Goal: Transaction & Acquisition: Obtain resource

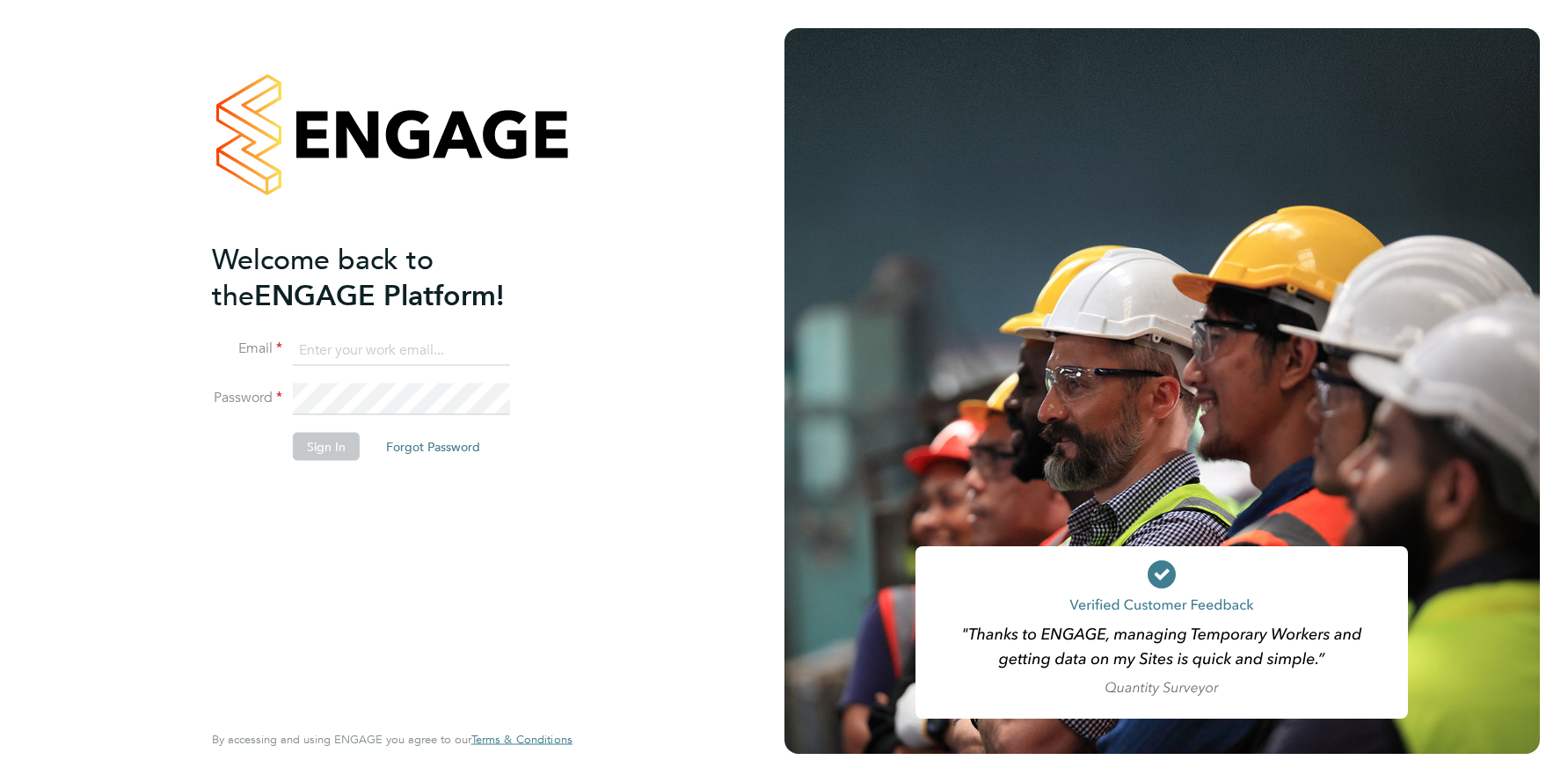
click at [395, 356] on input at bounding box center [402, 350] width 217 height 31
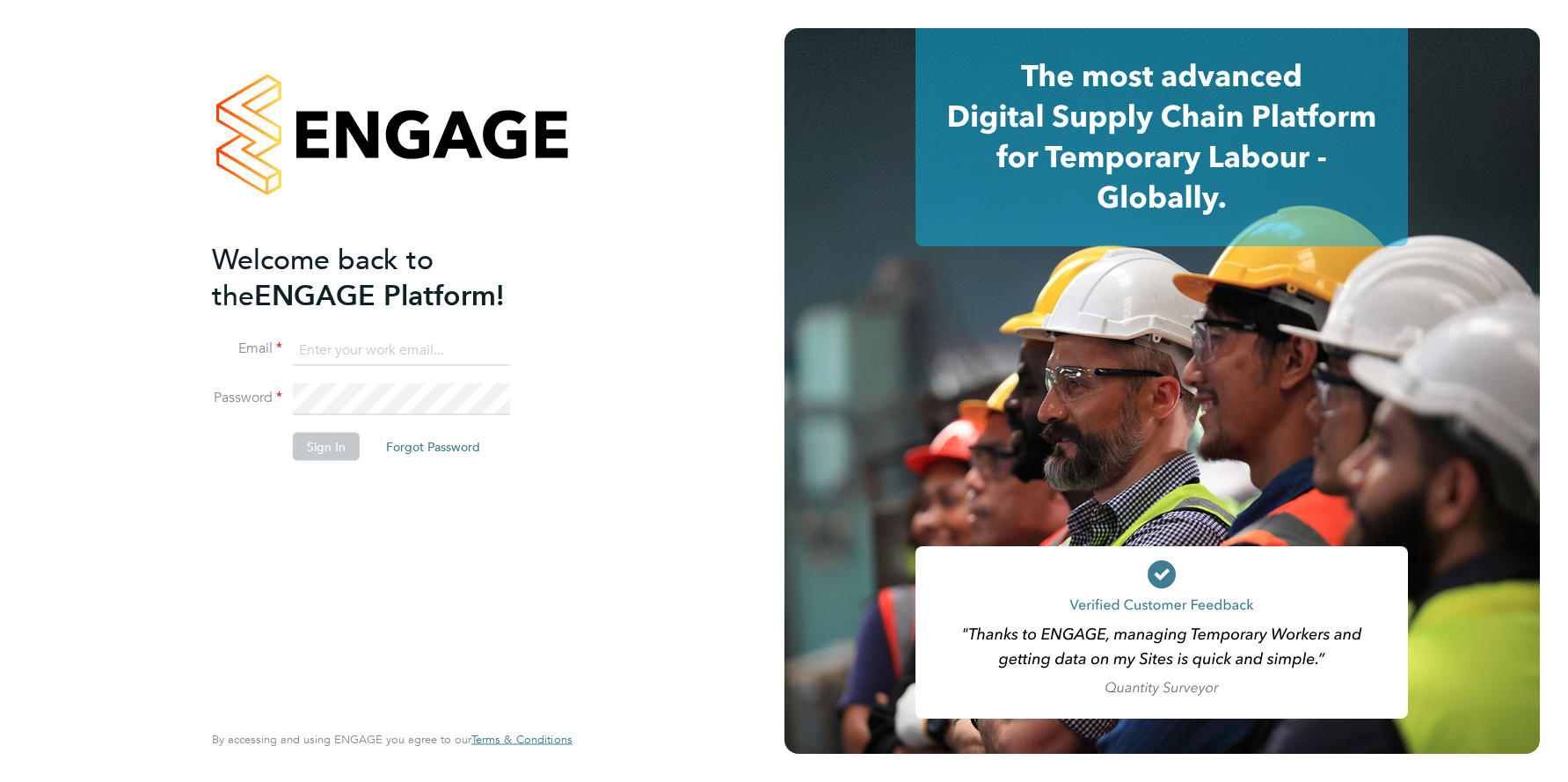
type input "support@engagelabs.io"
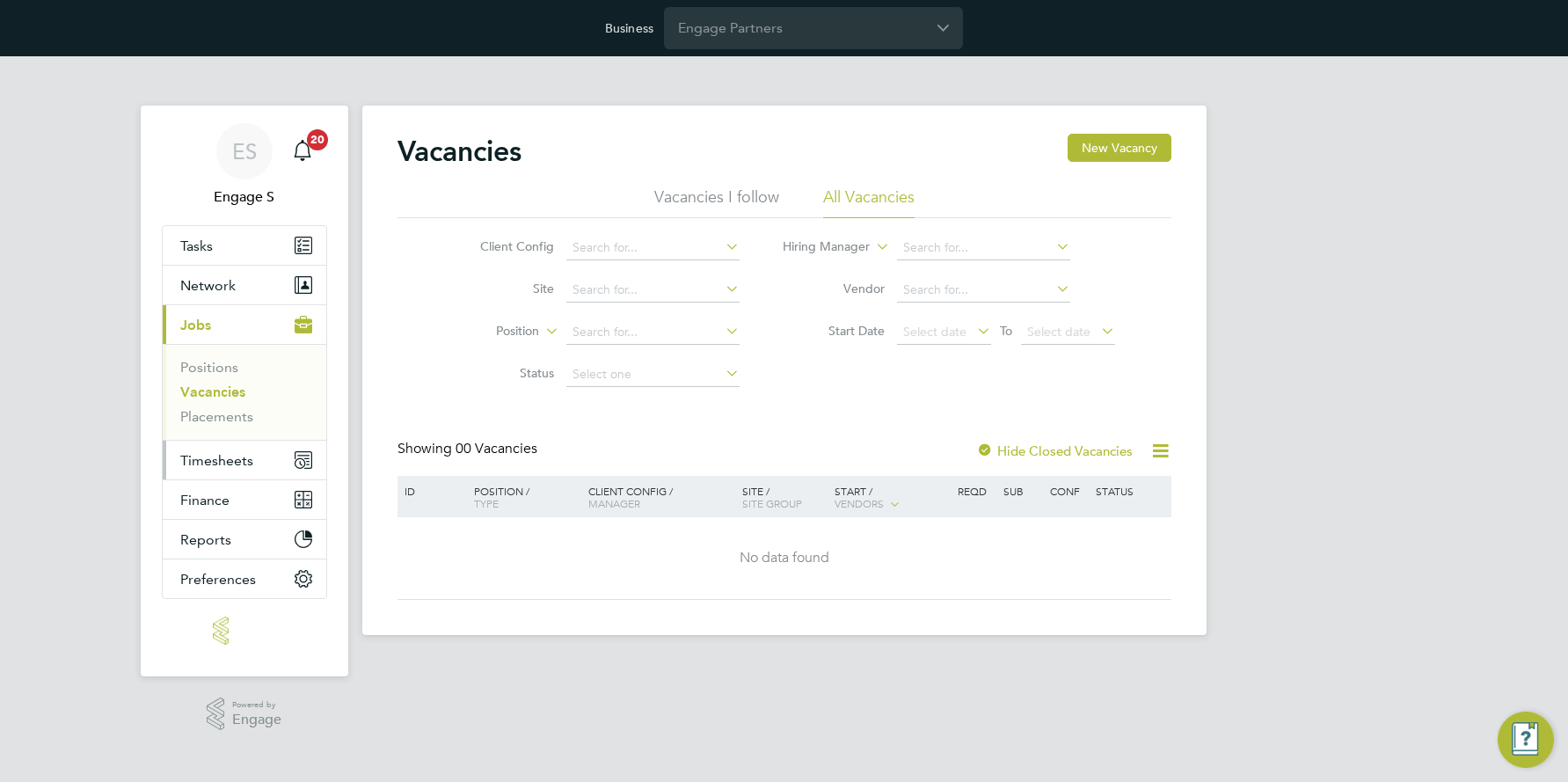
click at [211, 455] on span "Timesheets" at bounding box center [217, 460] width 73 height 17
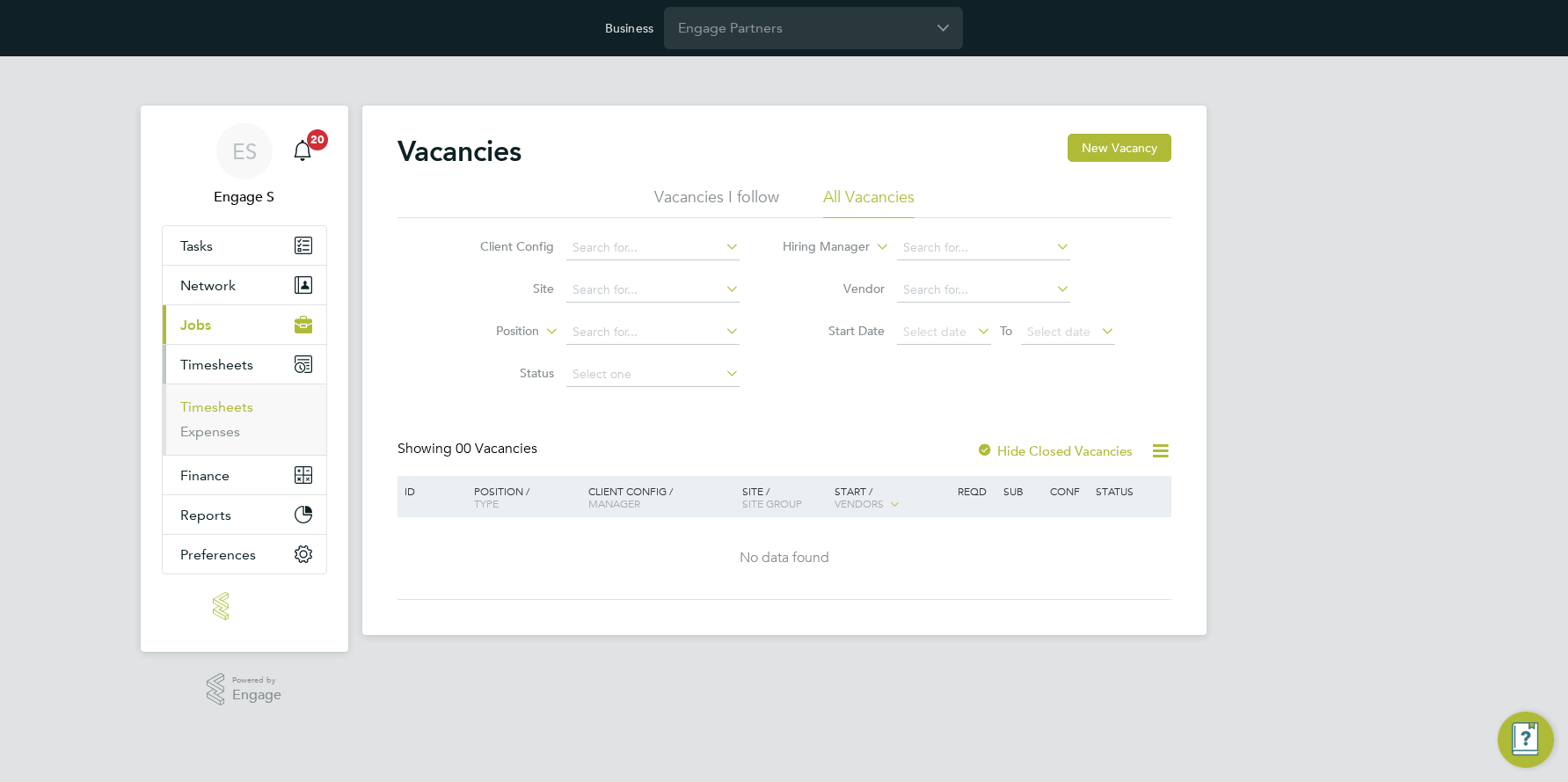
click at [223, 408] on link "Timesheets" at bounding box center [217, 406] width 73 height 17
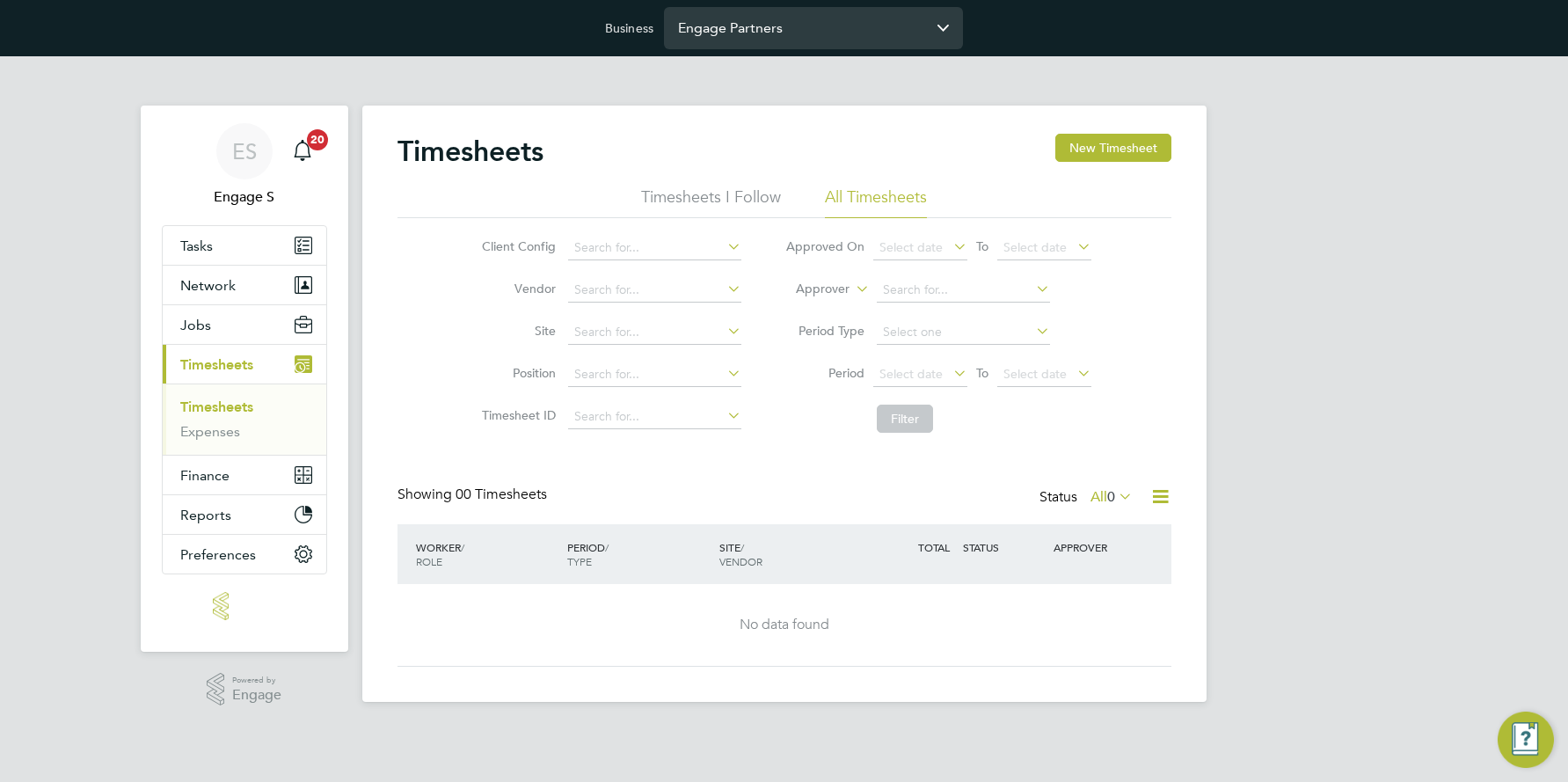
click at [861, 27] on input "Engage Partners" at bounding box center [813, 28] width 299 height 41
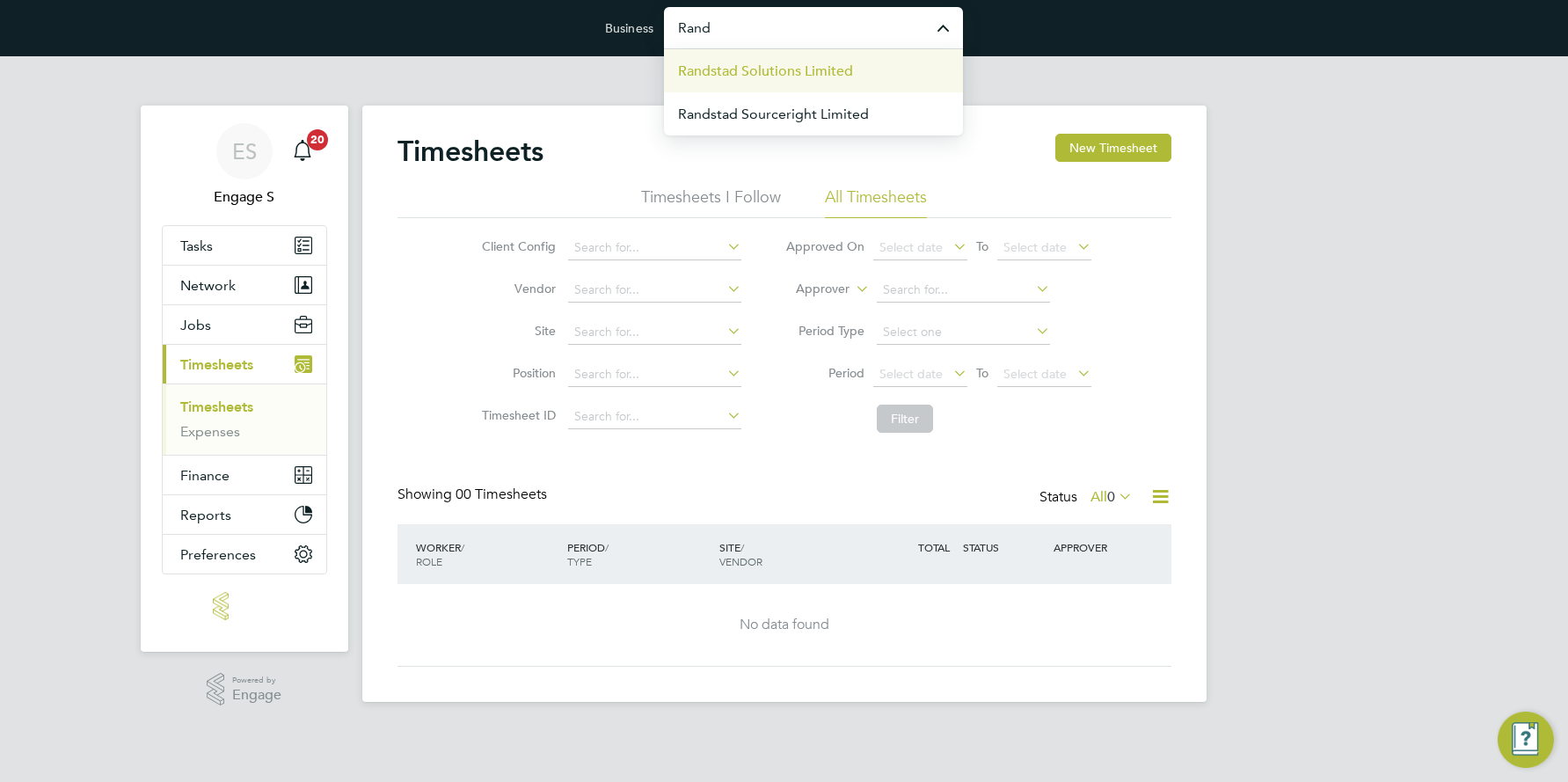
click at [821, 70] on span "Randstad Solutions Limited" at bounding box center [766, 71] width 175 height 21
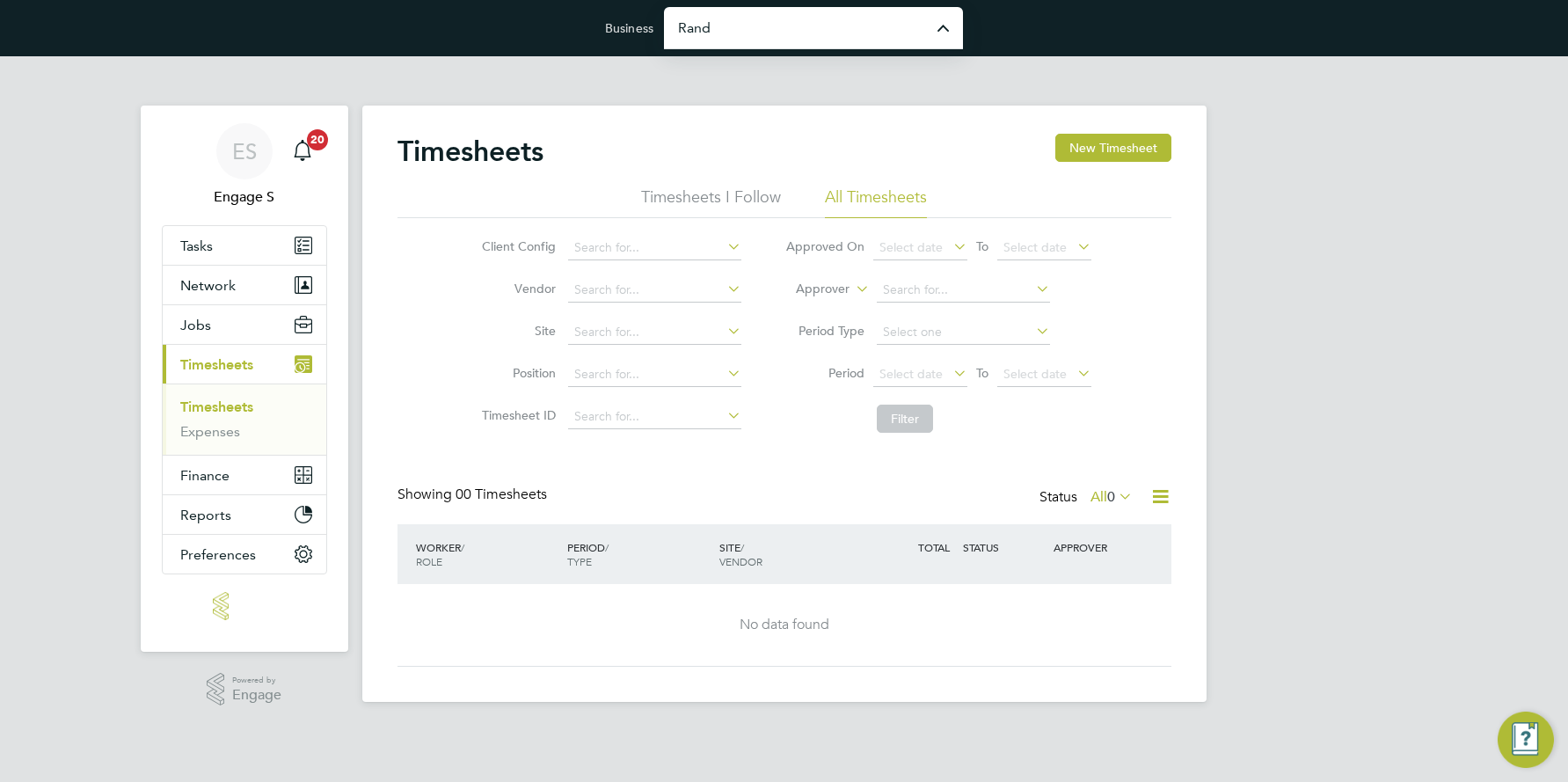
type input "Randstad Solutions Limited"
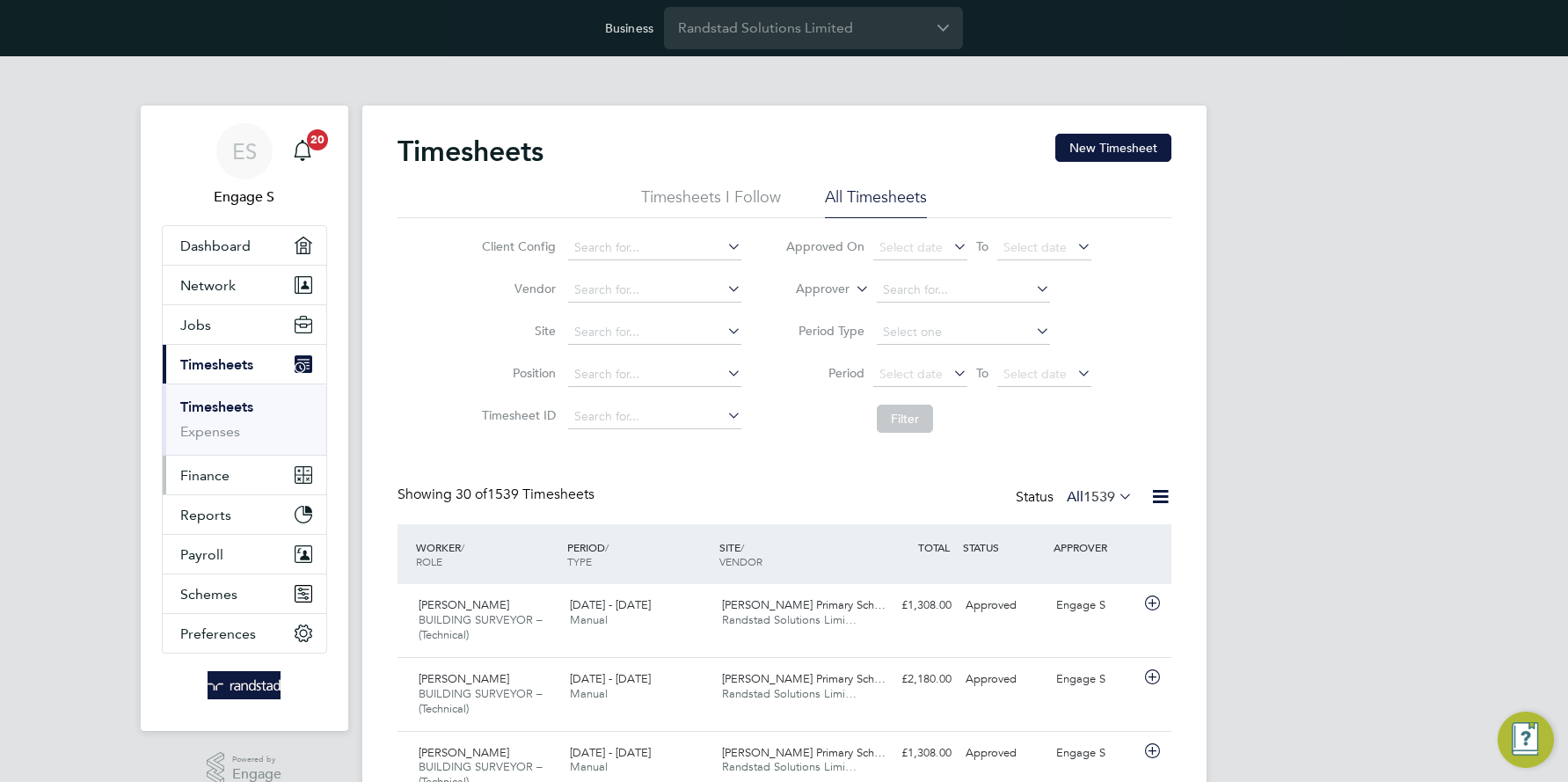
click at [206, 475] on span "Finance" at bounding box center [205, 475] width 49 height 17
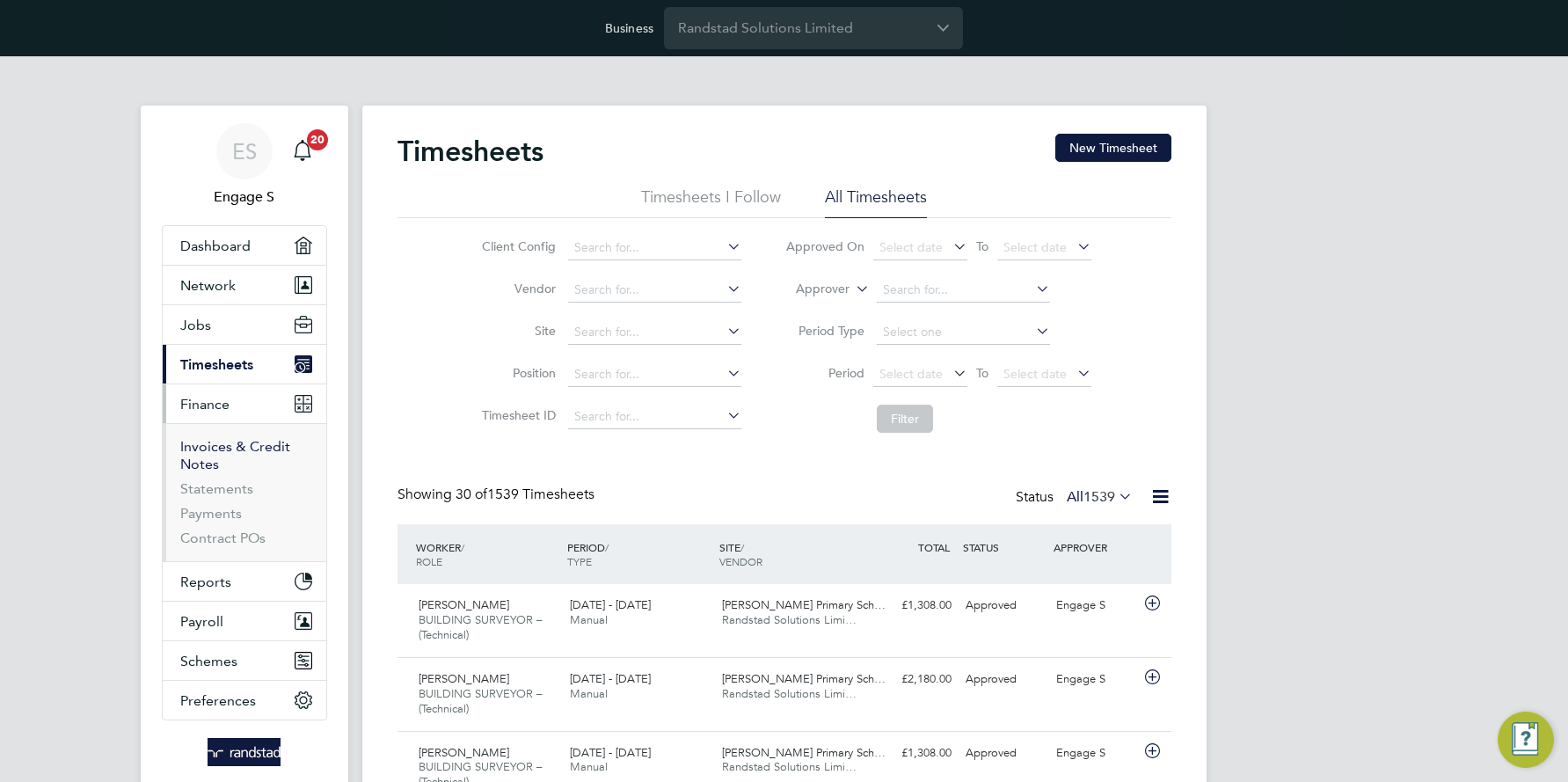
click at [233, 445] on link "Invoices & Credit Notes" at bounding box center [235, 455] width 110 height 34
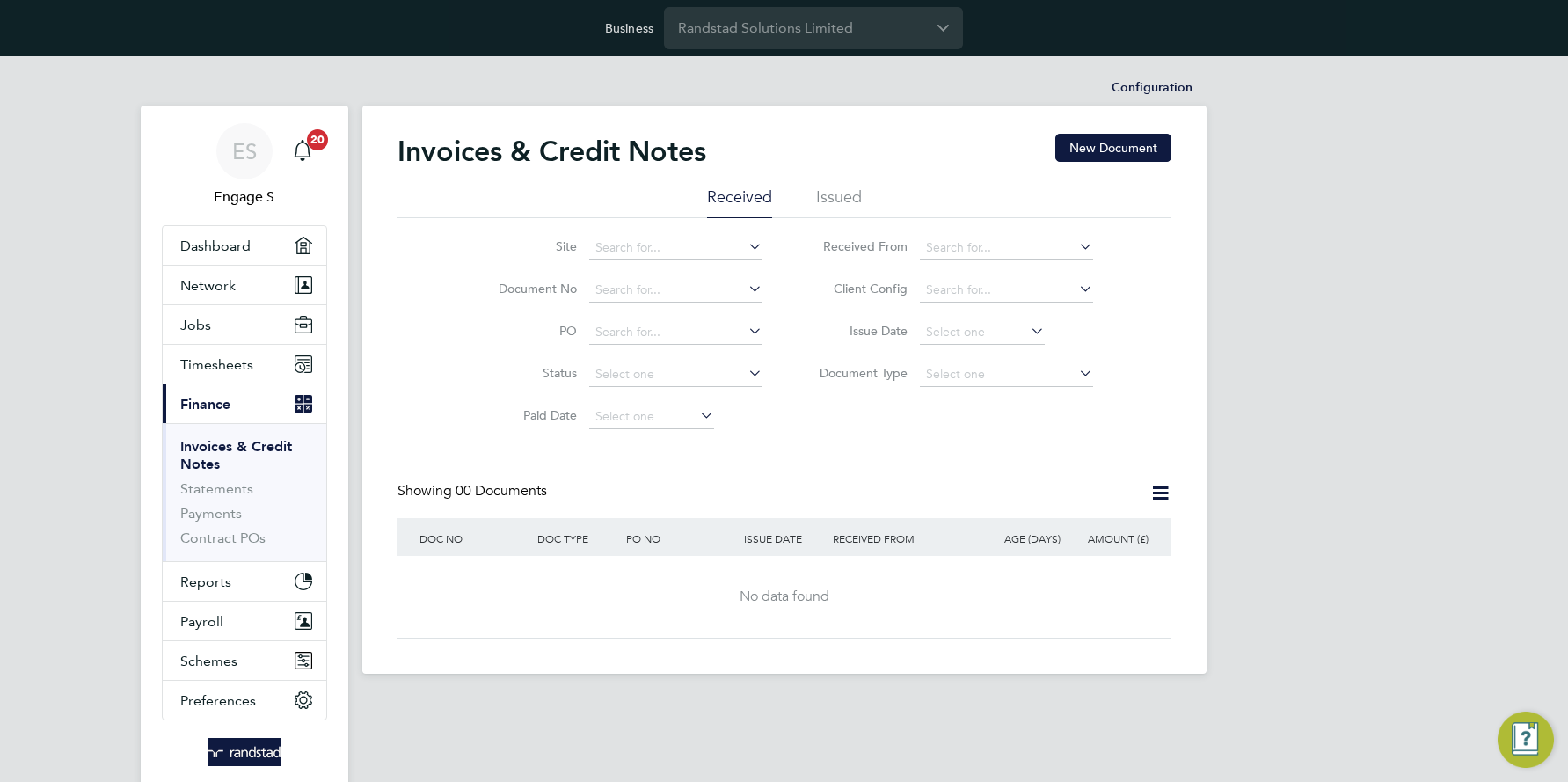
click at [826, 197] on li "Issued" at bounding box center [838, 202] width 46 height 31
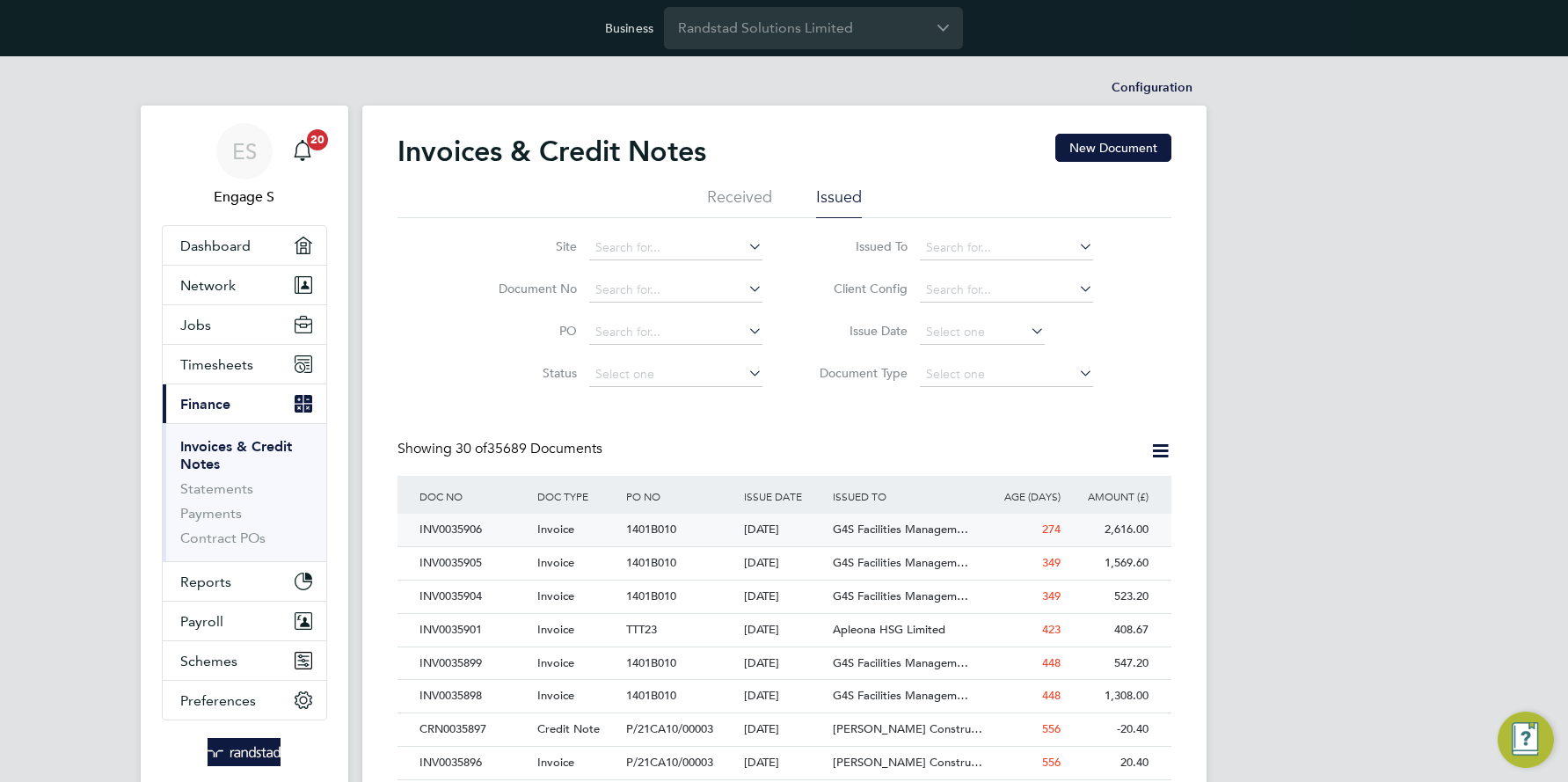
click at [464, 527] on div "INV0035906" at bounding box center [474, 530] width 118 height 32
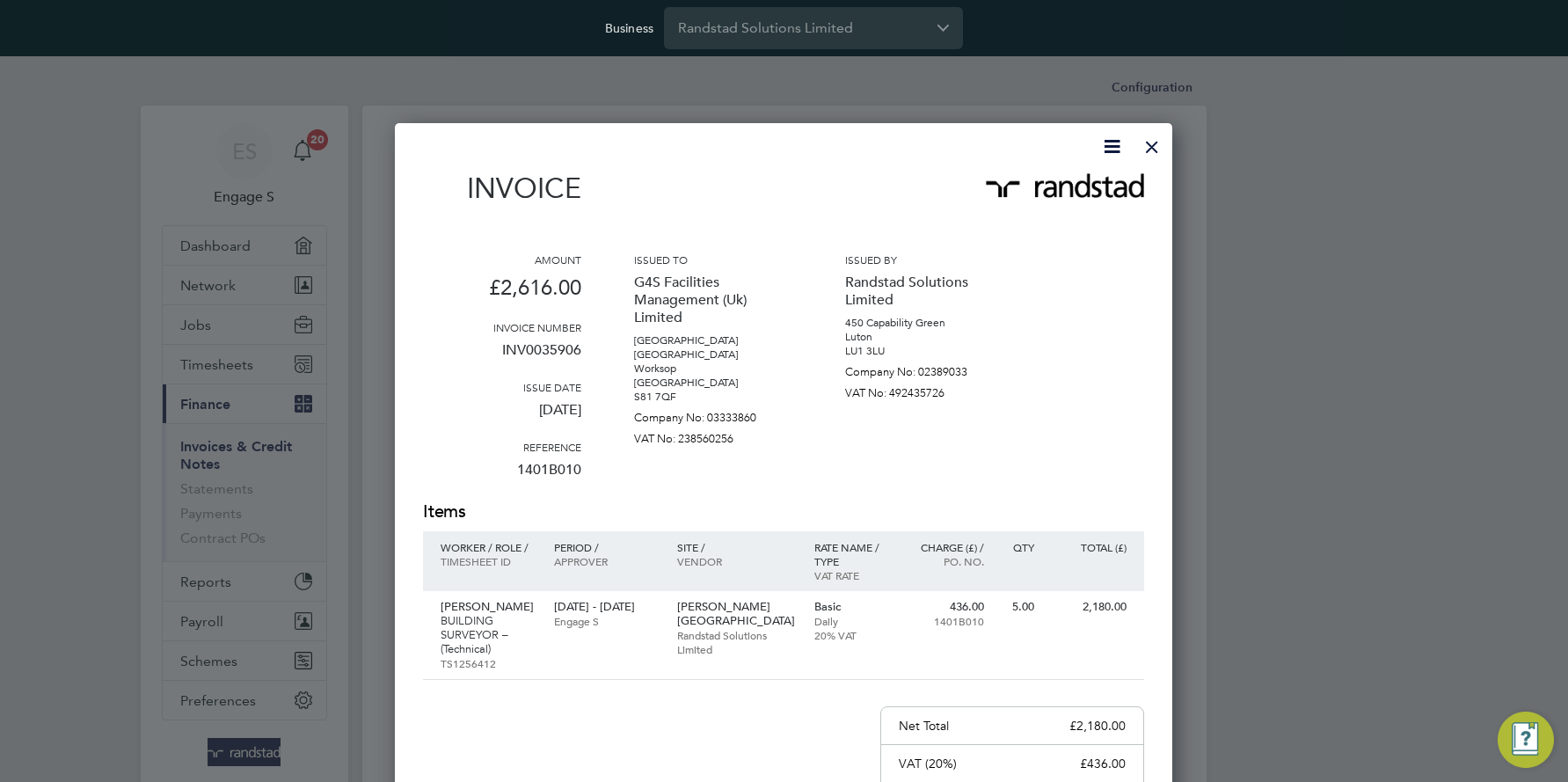
click at [538, 350] on p "INV0035906" at bounding box center [502, 357] width 158 height 46
copy p "INV0035906"
drag, startPoint x: 1158, startPoint y: 146, endPoint x: 932, endPoint y: 80, distance: 235.4
click at [1156, 146] on div at bounding box center [1152, 142] width 31 height 31
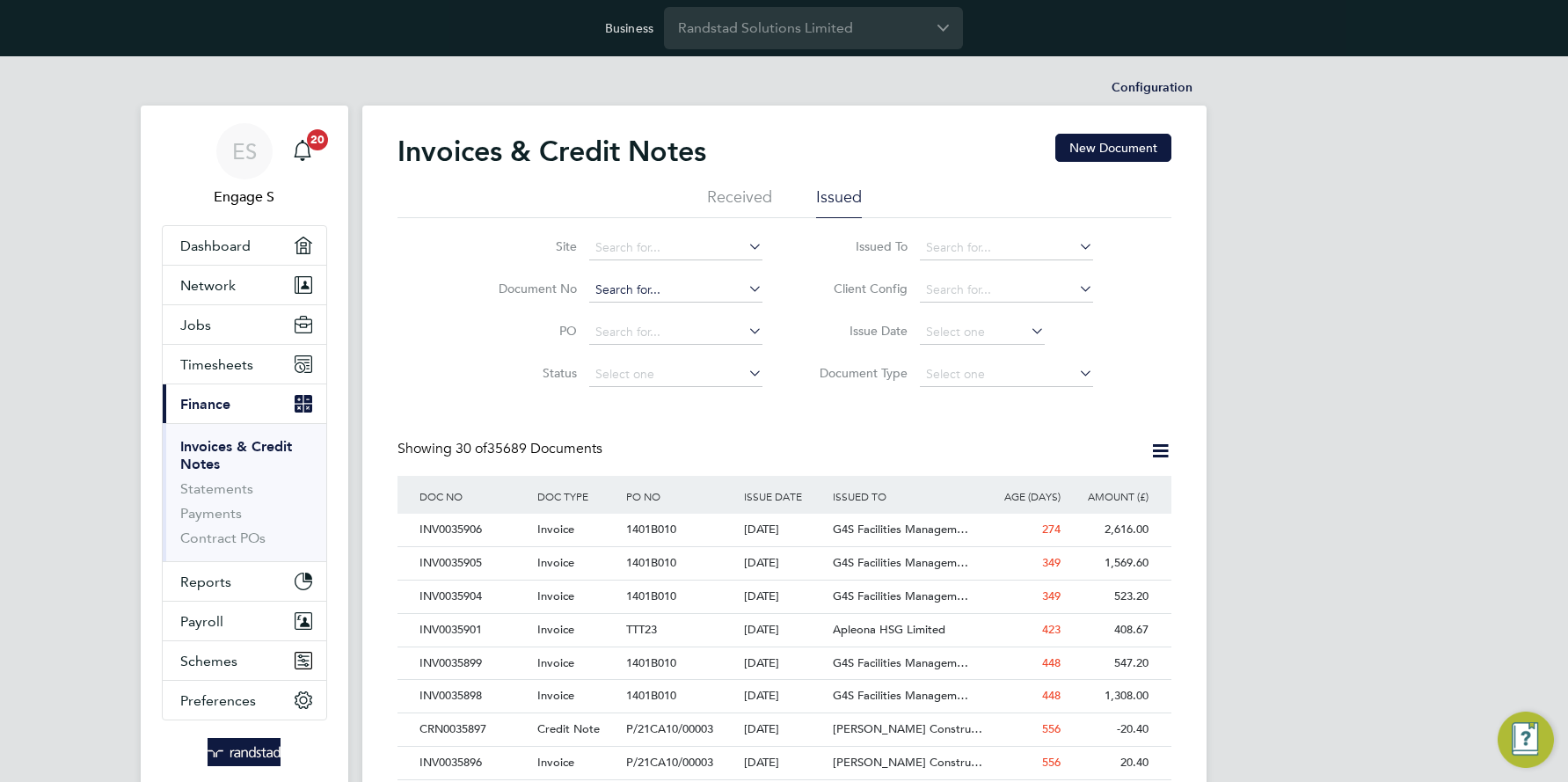
click at [616, 287] on input at bounding box center [676, 289] width 173 height 24
paste input "INV0035906"
type input "INV0035906"
click at [633, 318] on b "INV0035906" at bounding box center [631, 315] width 70 height 15
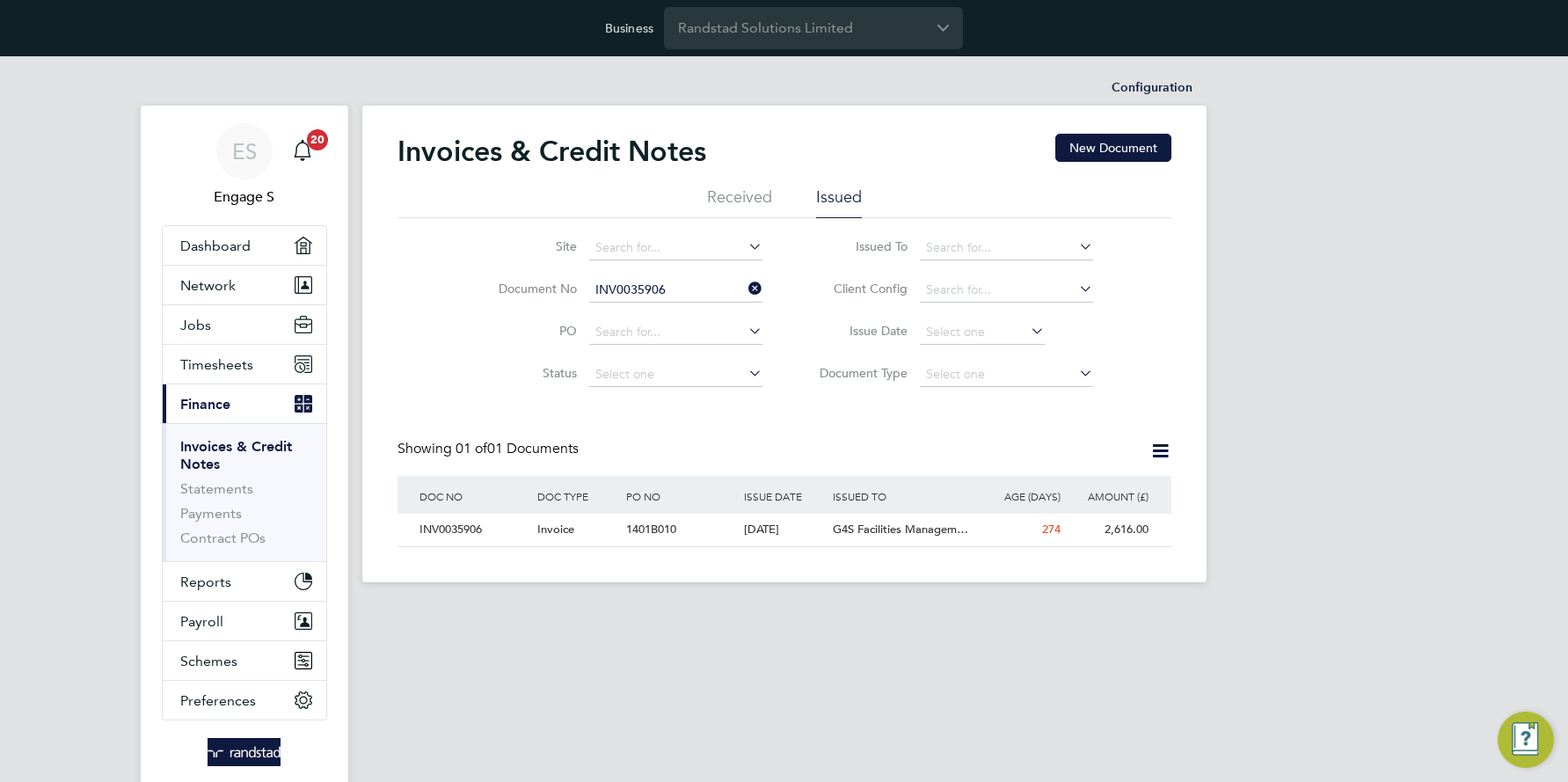
click at [1163, 449] on icon at bounding box center [1160, 450] width 22 height 22
click at [1078, 491] on li "Download invoices" at bounding box center [1079, 492] width 176 height 24
click at [1027, 327] on icon at bounding box center [1027, 330] width 0 height 24
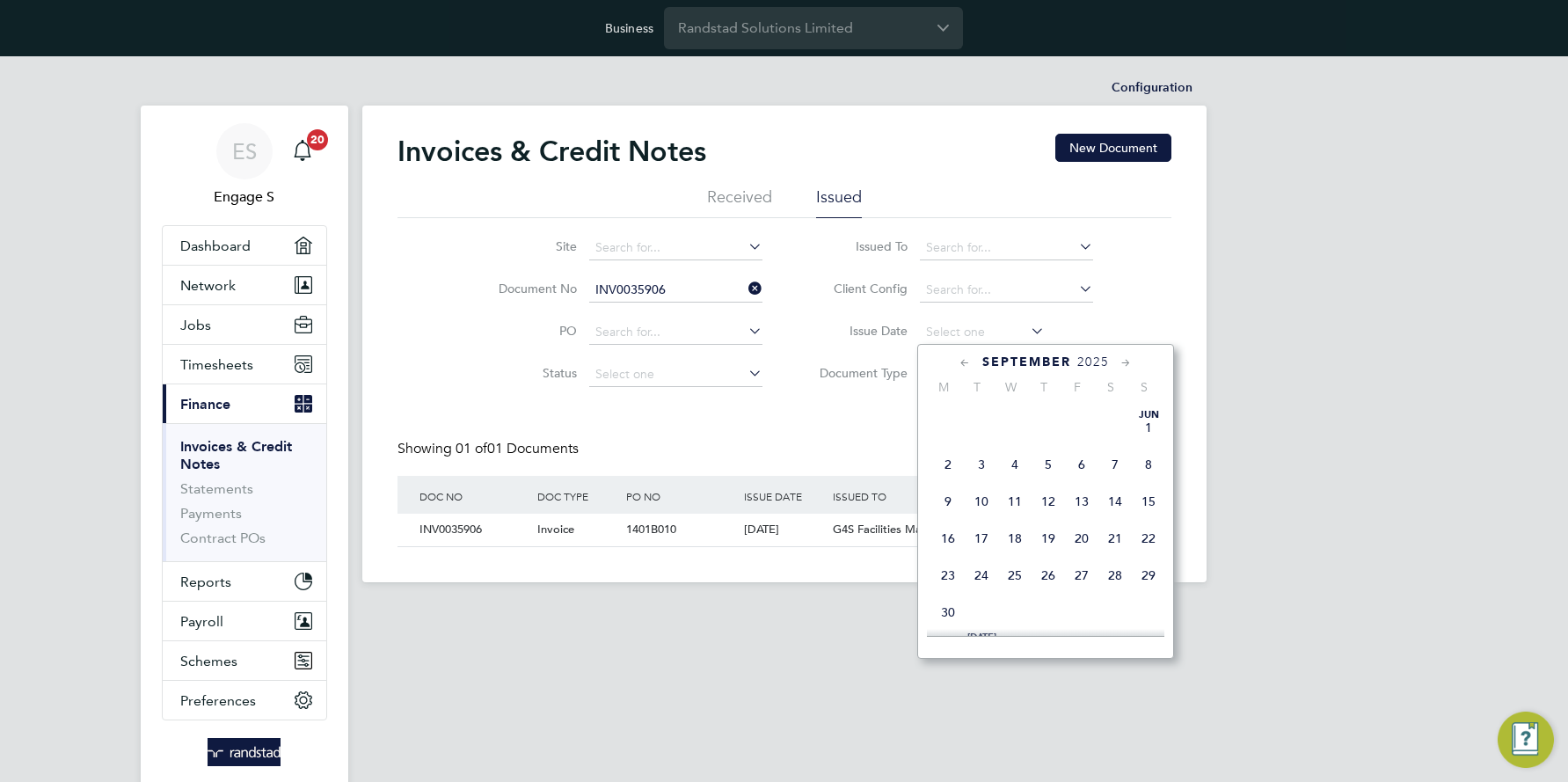
scroll to position [571, 0]
click at [982, 502] on span "9" at bounding box center [981, 487] width 33 height 33
type input "09 Sep 2025"
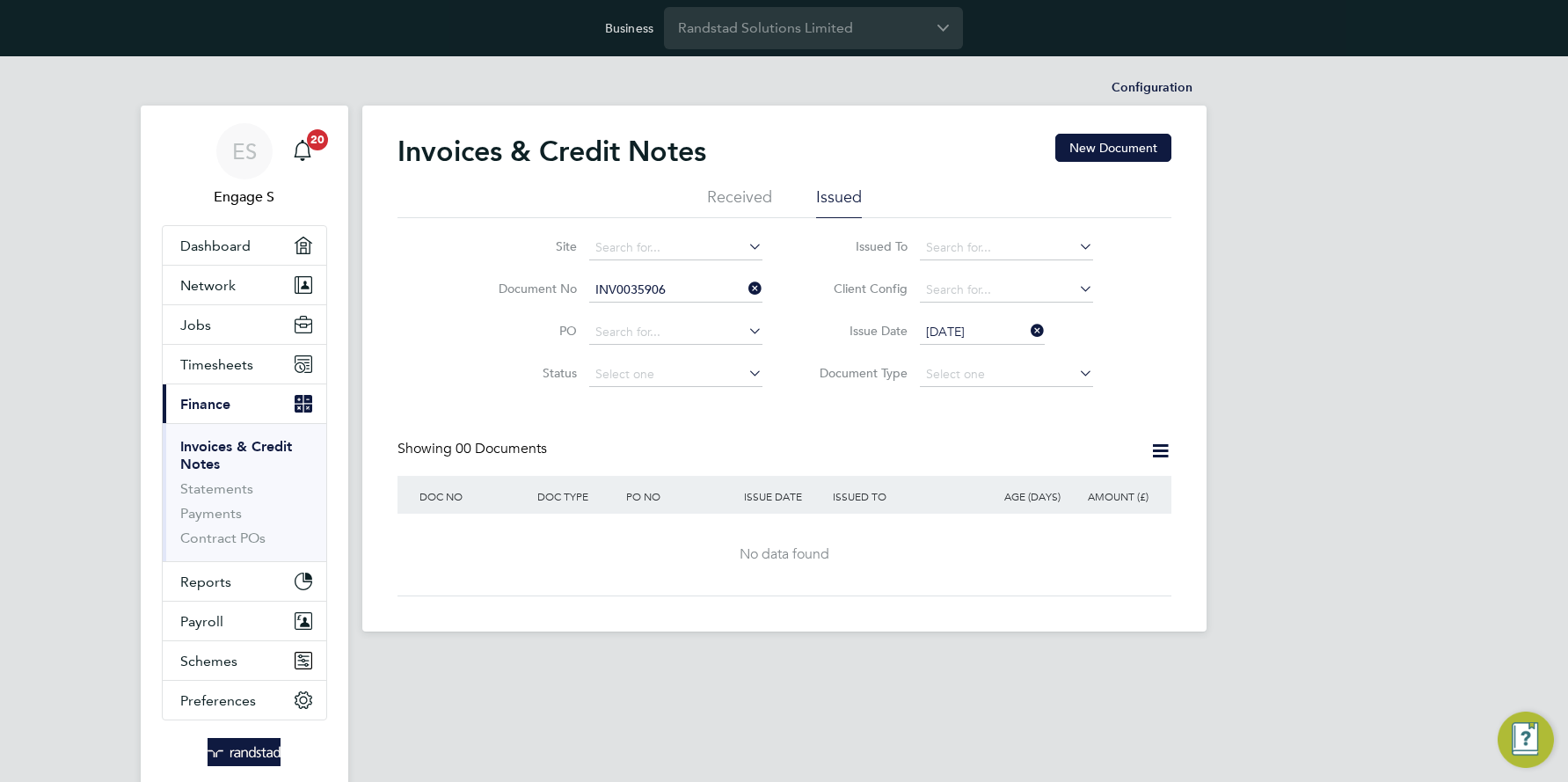
click at [1027, 333] on icon at bounding box center [1027, 330] width 0 height 24
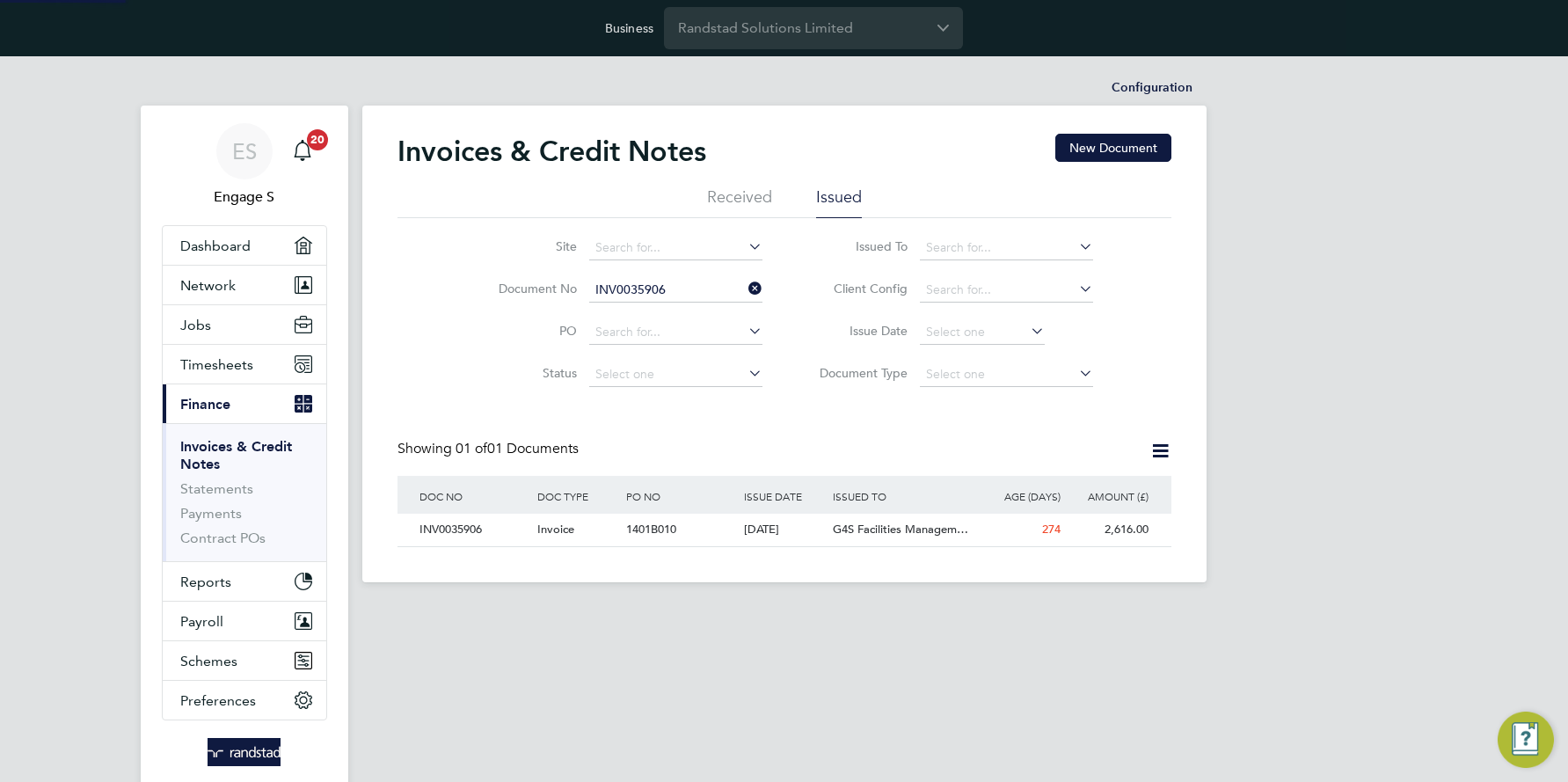
scroll to position [33, 148]
click at [745, 376] on icon at bounding box center [745, 372] width 0 height 24
click at [1076, 243] on icon at bounding box center [1076, 245] width 0 height 24
click at [983, 276] on li "G4S Facilities Management (Uk) Limited" at bounding box center [1034, 272] width 233 height 23
type input "G4S Facilities Management (Uk) Limited"
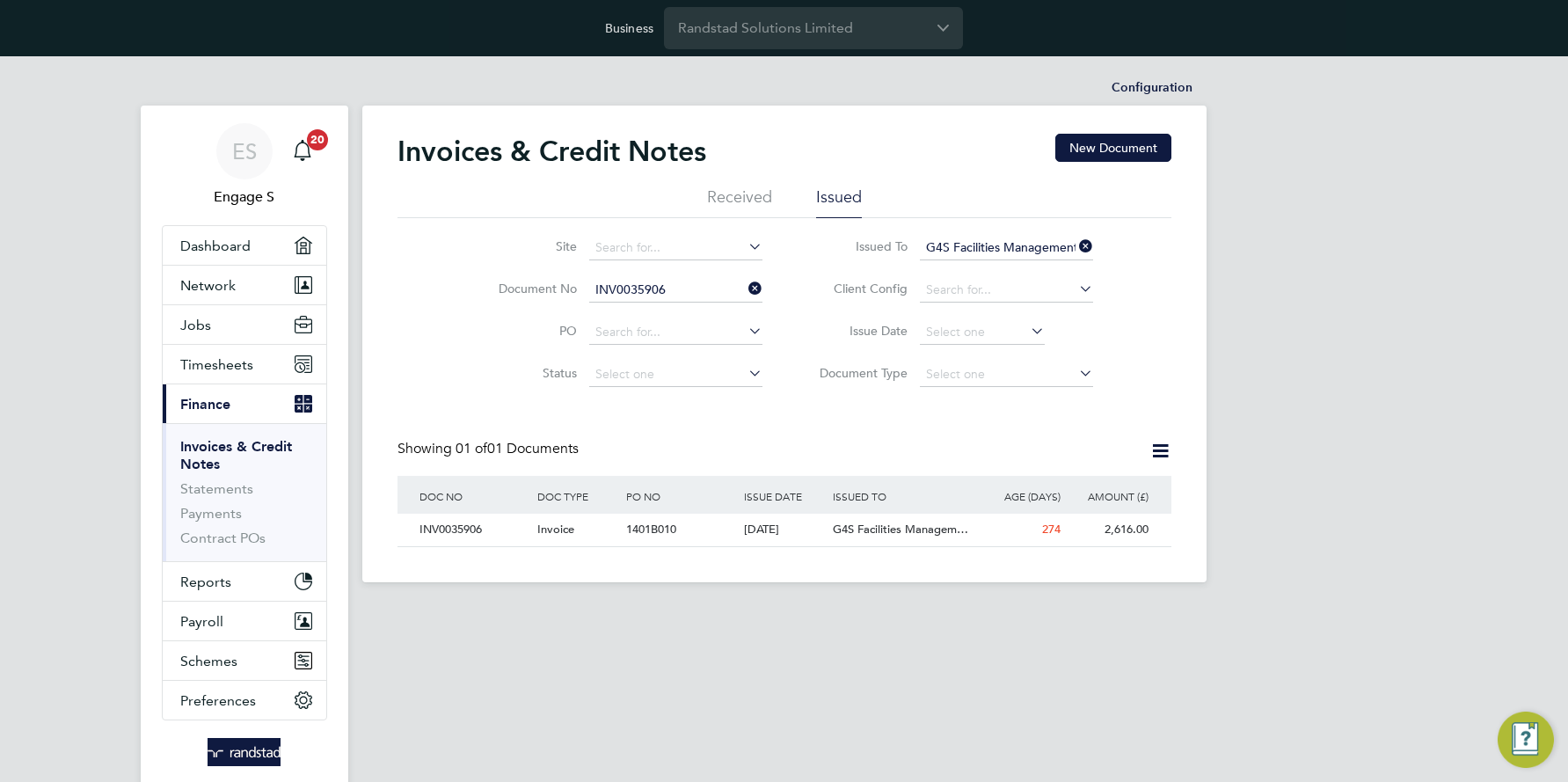
click at [745, 284] on icon at bounding box center [745, 288] width 0 height 24
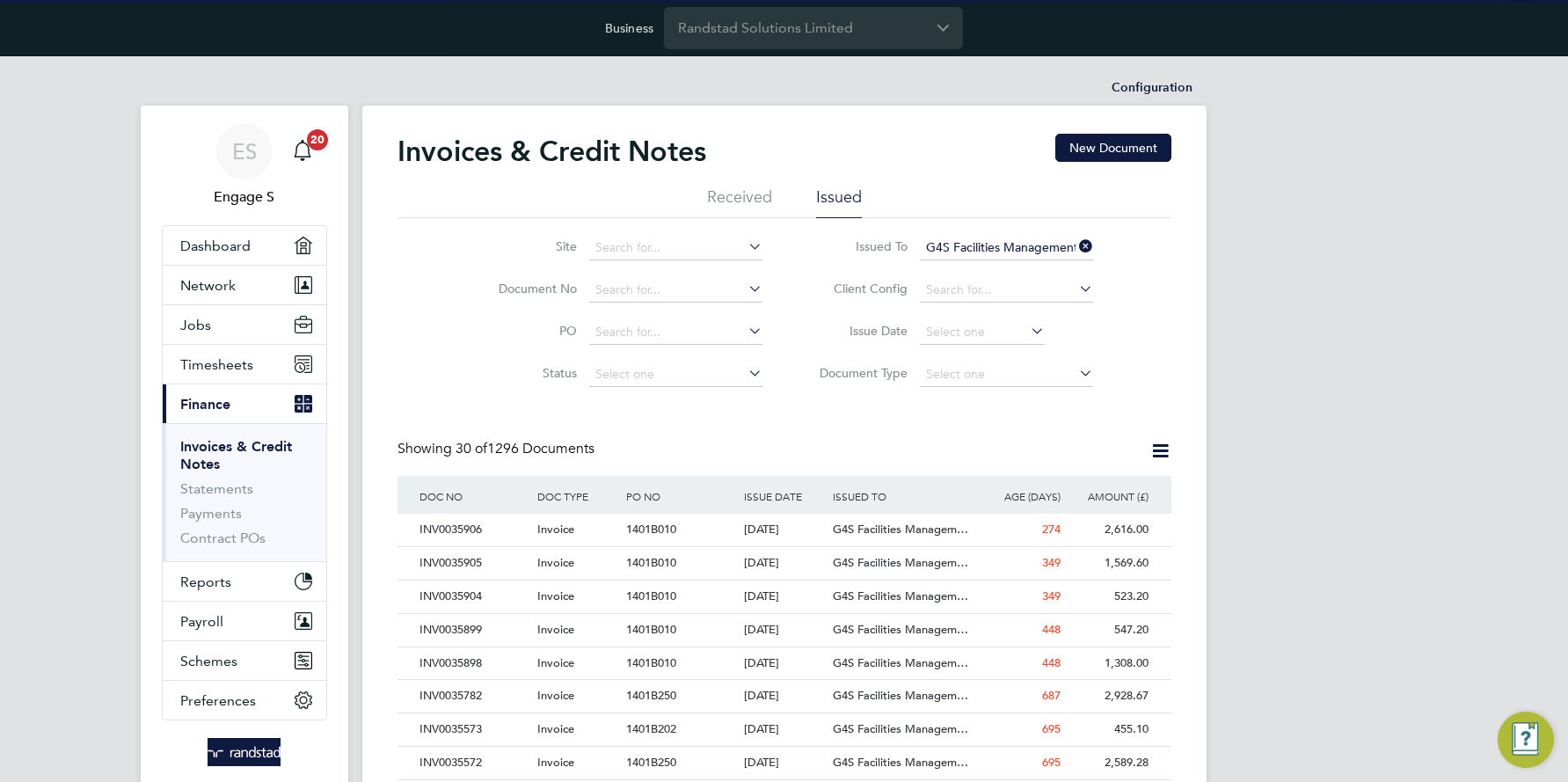
scroll to position [33, 120]
click at [1076, 289] on icon at bounding box center [1076, 288] width 0 height 24
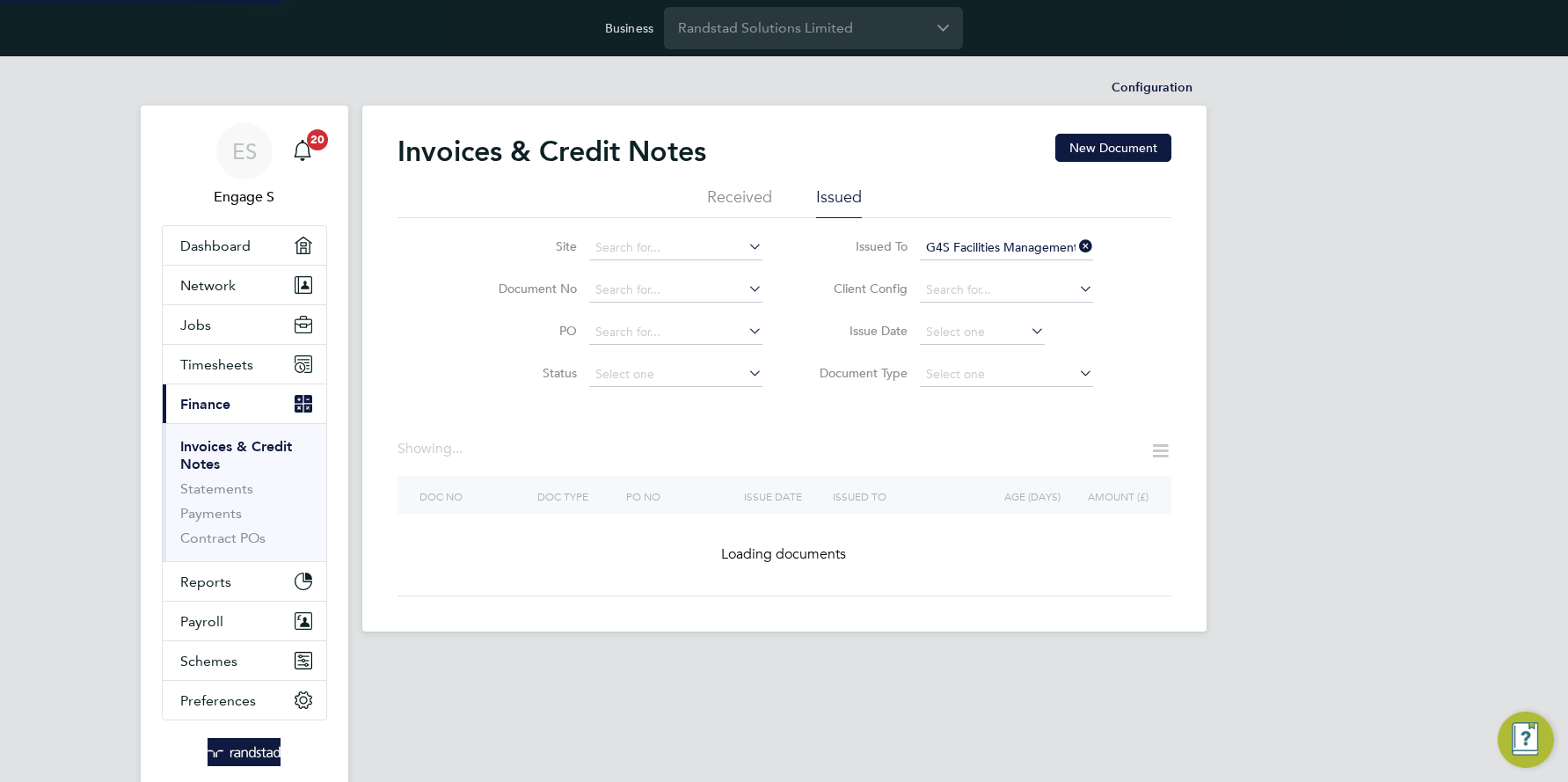
click at [1027, 329] on icon at bounding box center [1027, 330] width 0 height 24
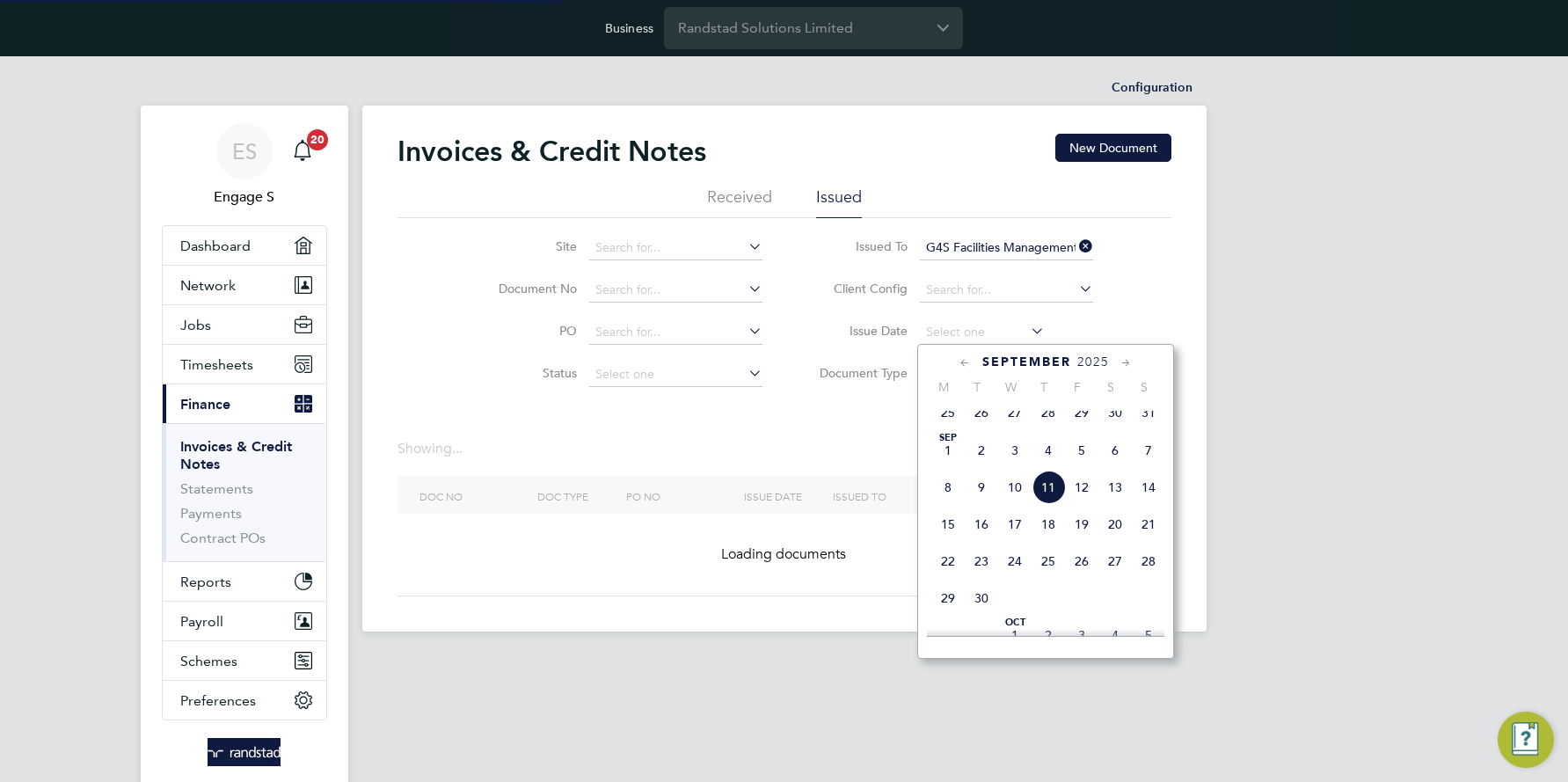
click at [963, 365] on icon at bounding box center [965, 364] width 17 height 20
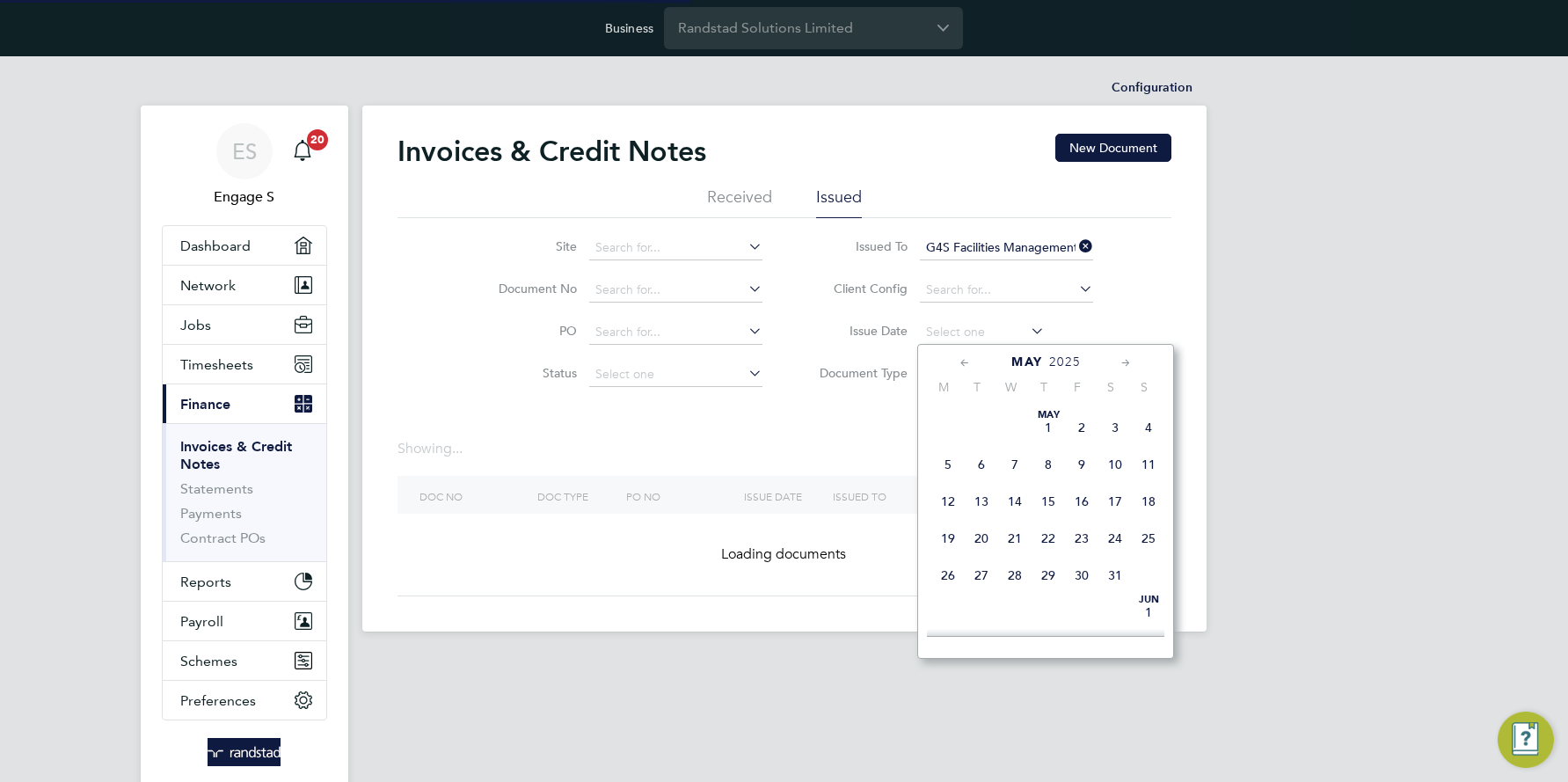
click at [963, 365] on icon at bounding box center [965, 364] width 17 height 20
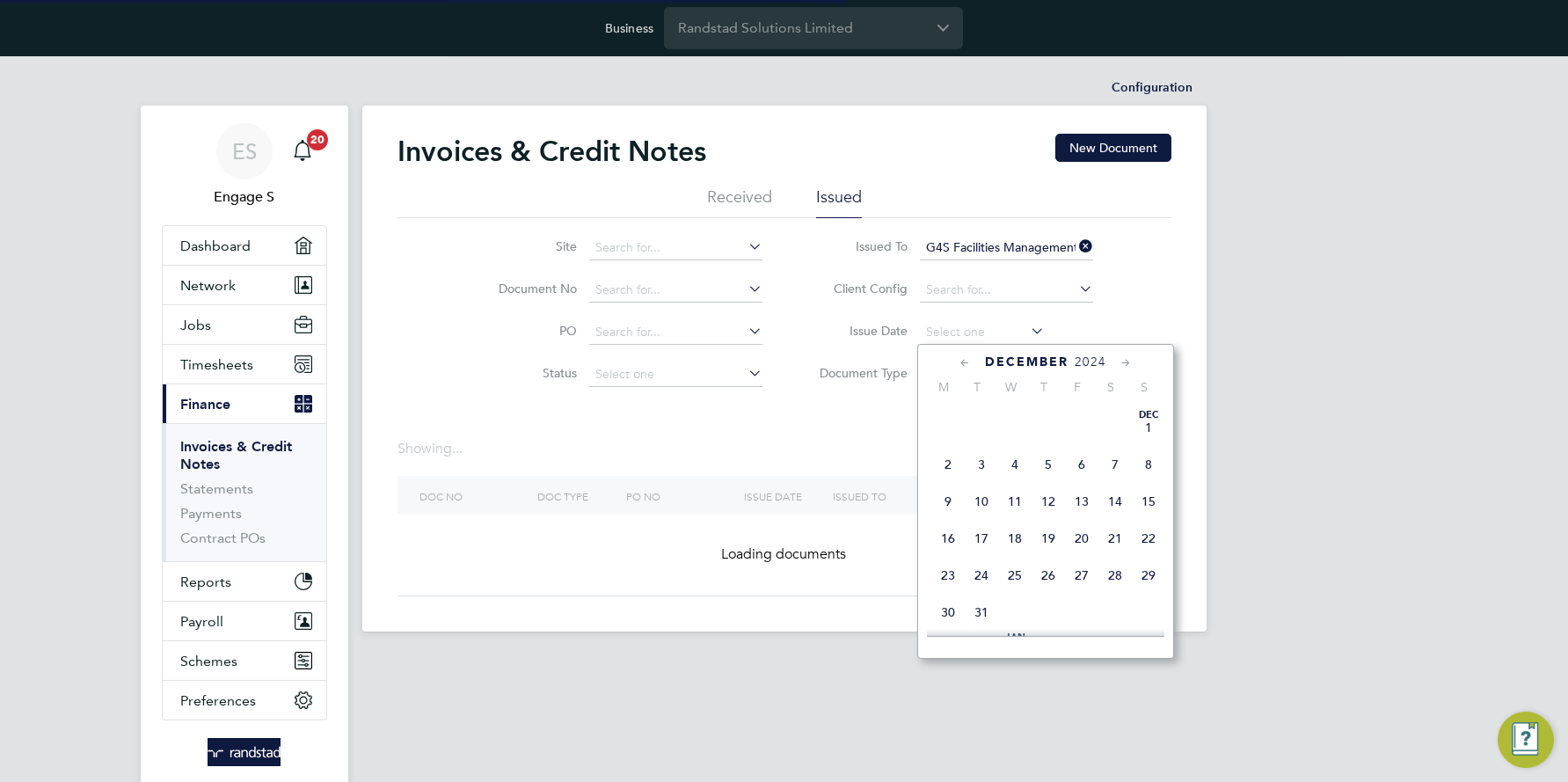
click at [963, 365] on icon at bounding box center [965, 364] width 17 height 20
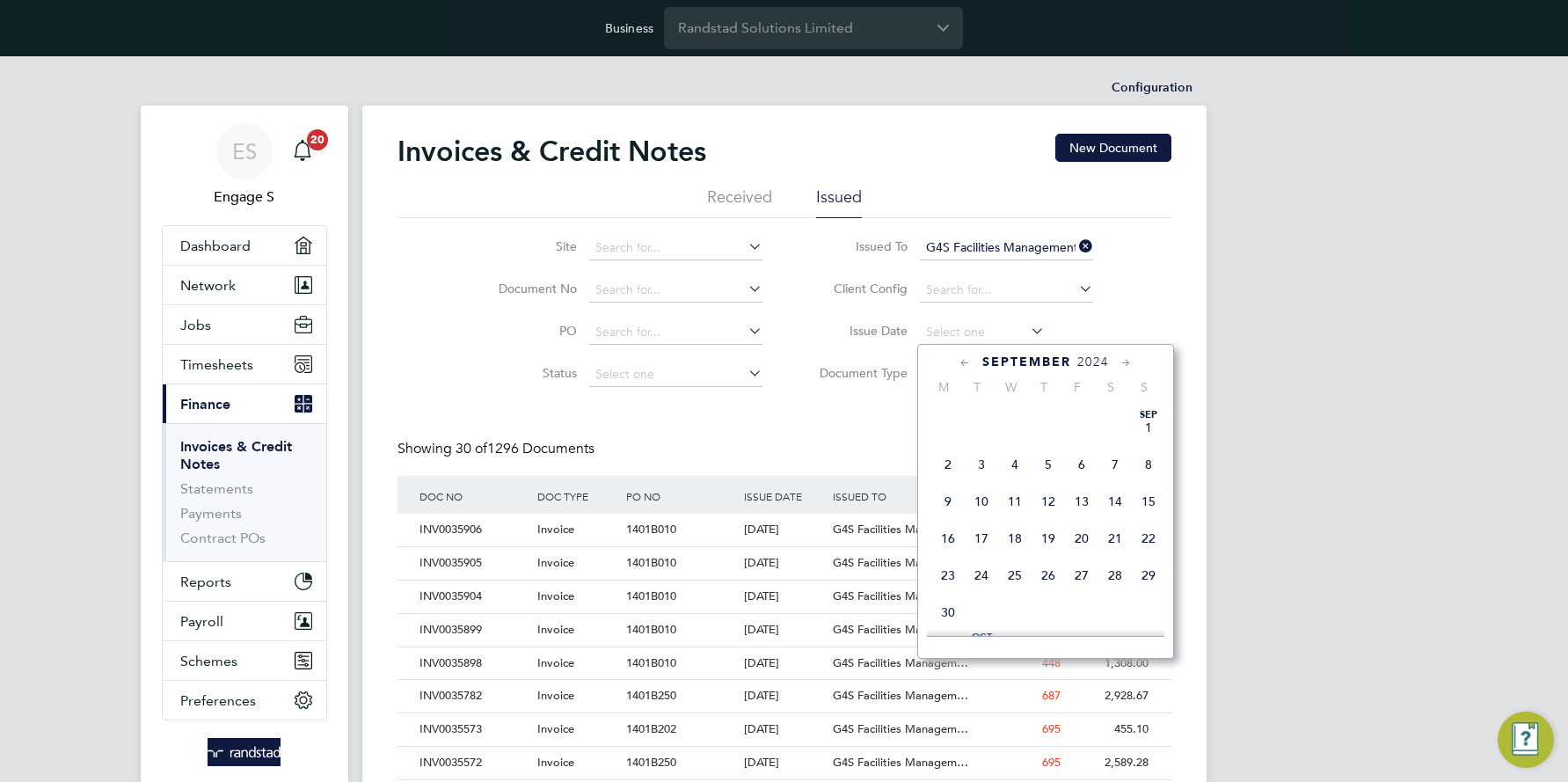
click at [1077, 578] on span "27" at bounding box center [1081, 575] width 33 height 33
type input "[DATE]"
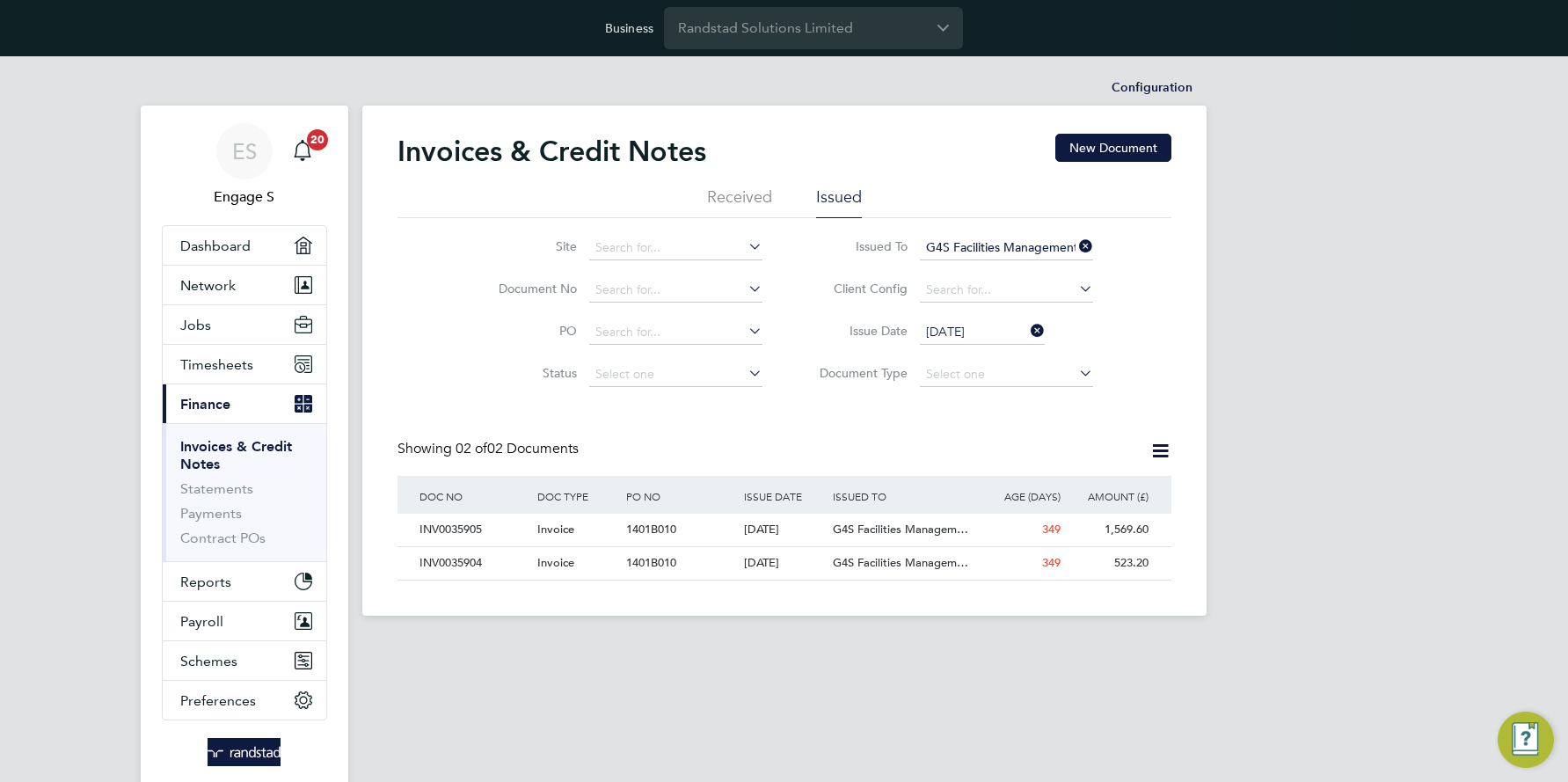
click at [1158, 452] on icon at bounding box center [1160, 450] width 22 height 22
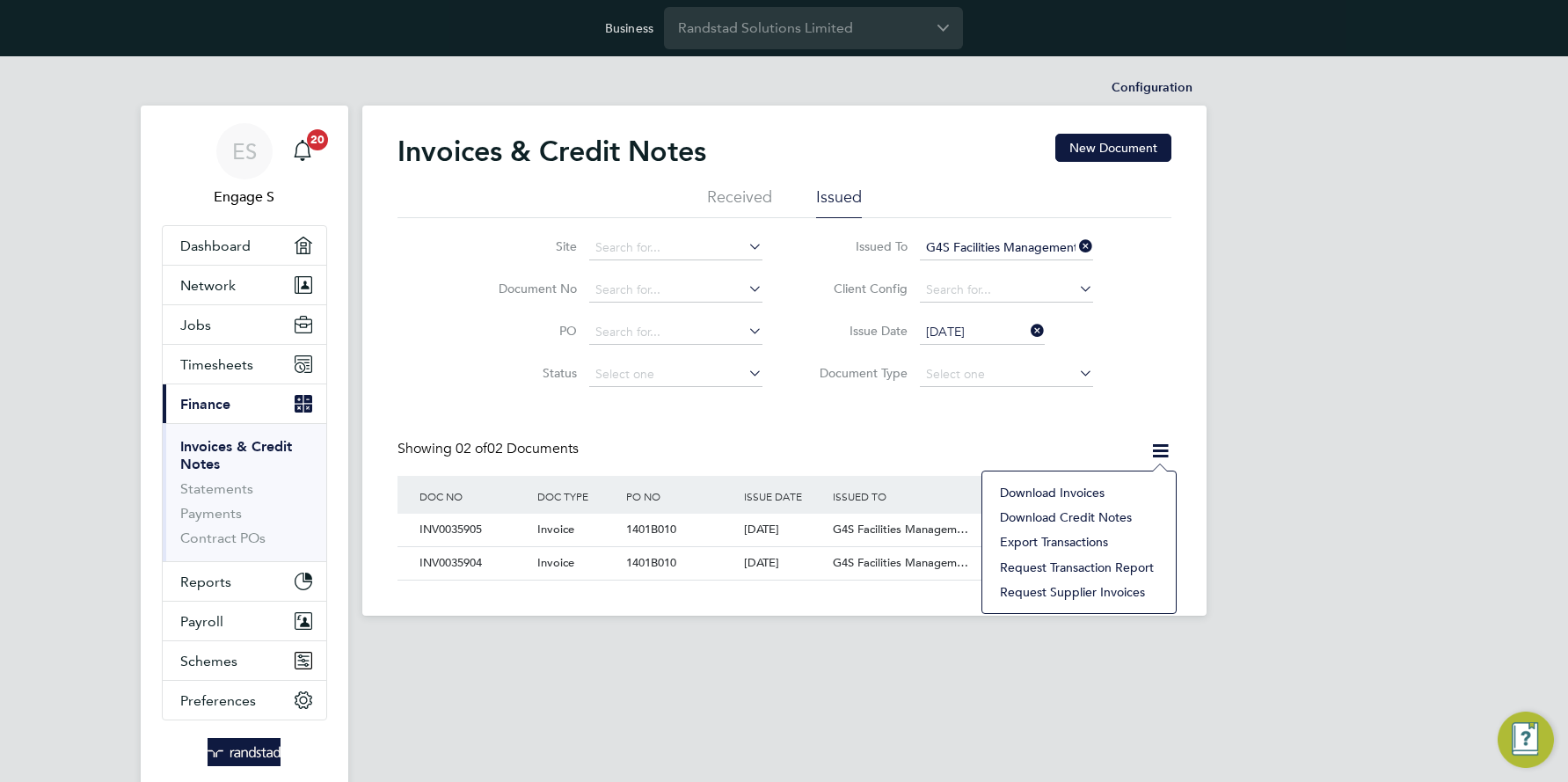
click at [1067, 488] on li "Download invoices" at bounding box center [1079, 492] width 176 height 24
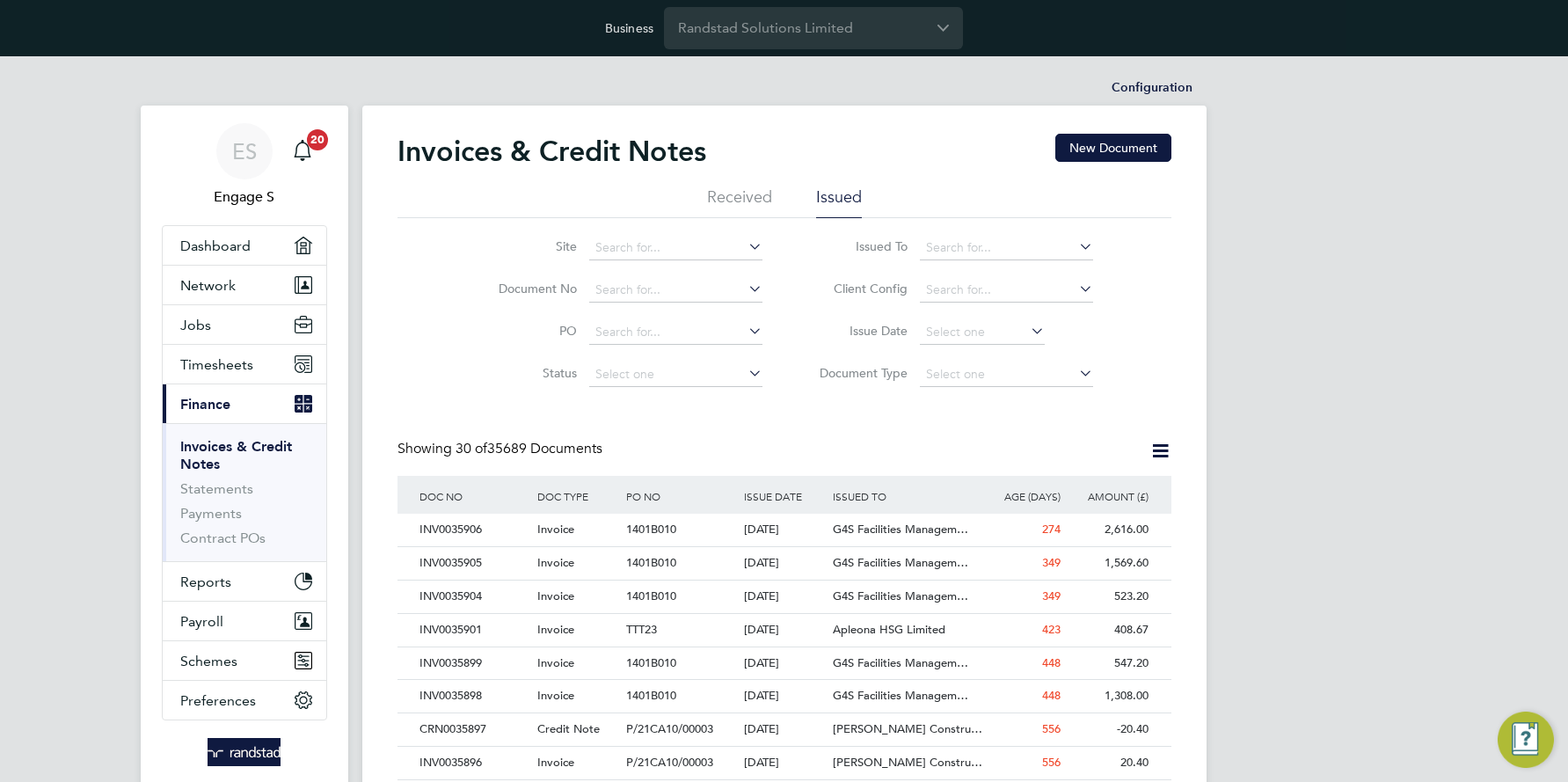
click at [1027, 333] on icon at bounding box center [1027, 330] width 0 height 24
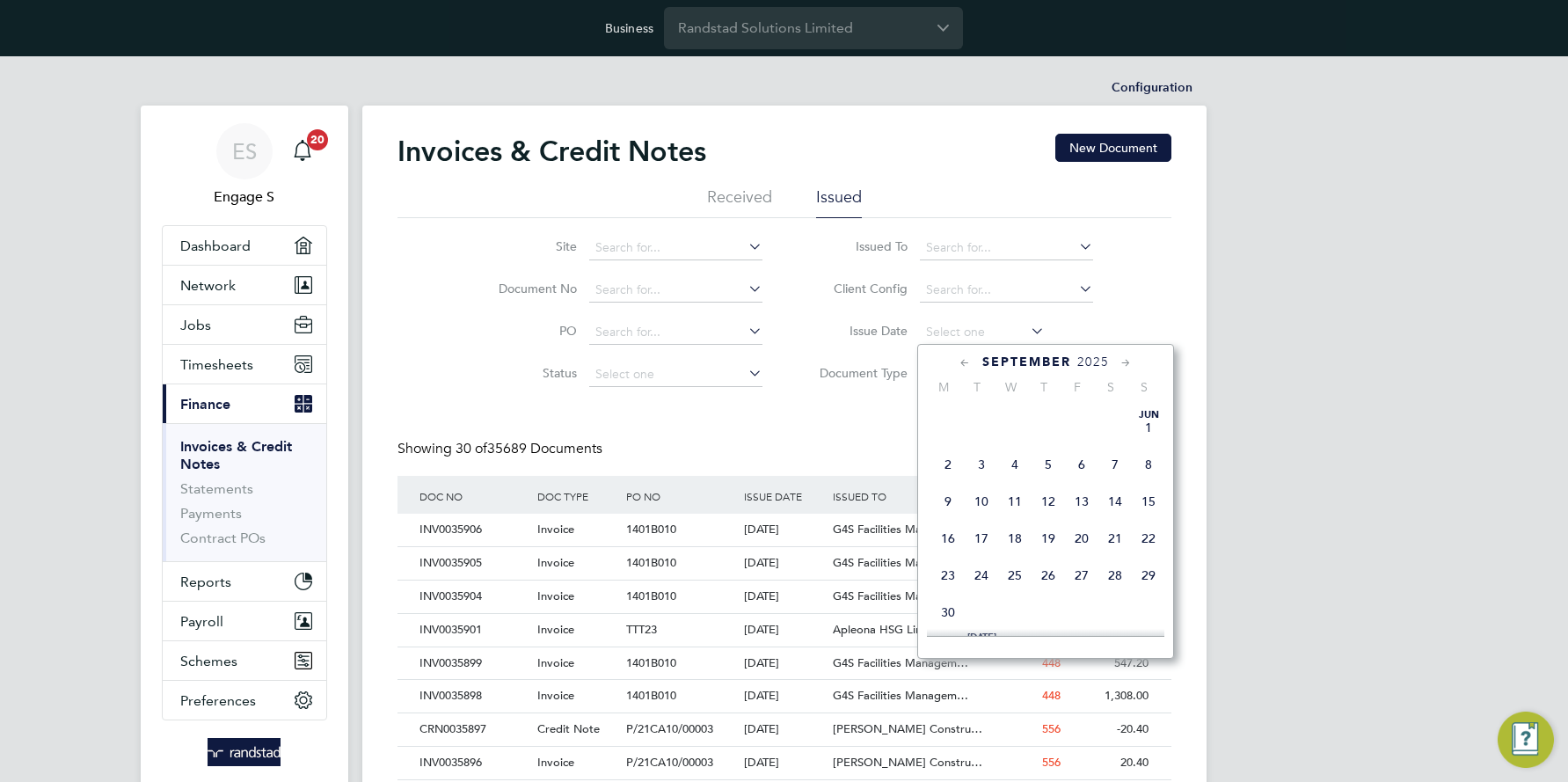
scroll to position [571, 0]
click at [1119, 578] on span "27" at bounding box center [1115, 561] width 33 height 33
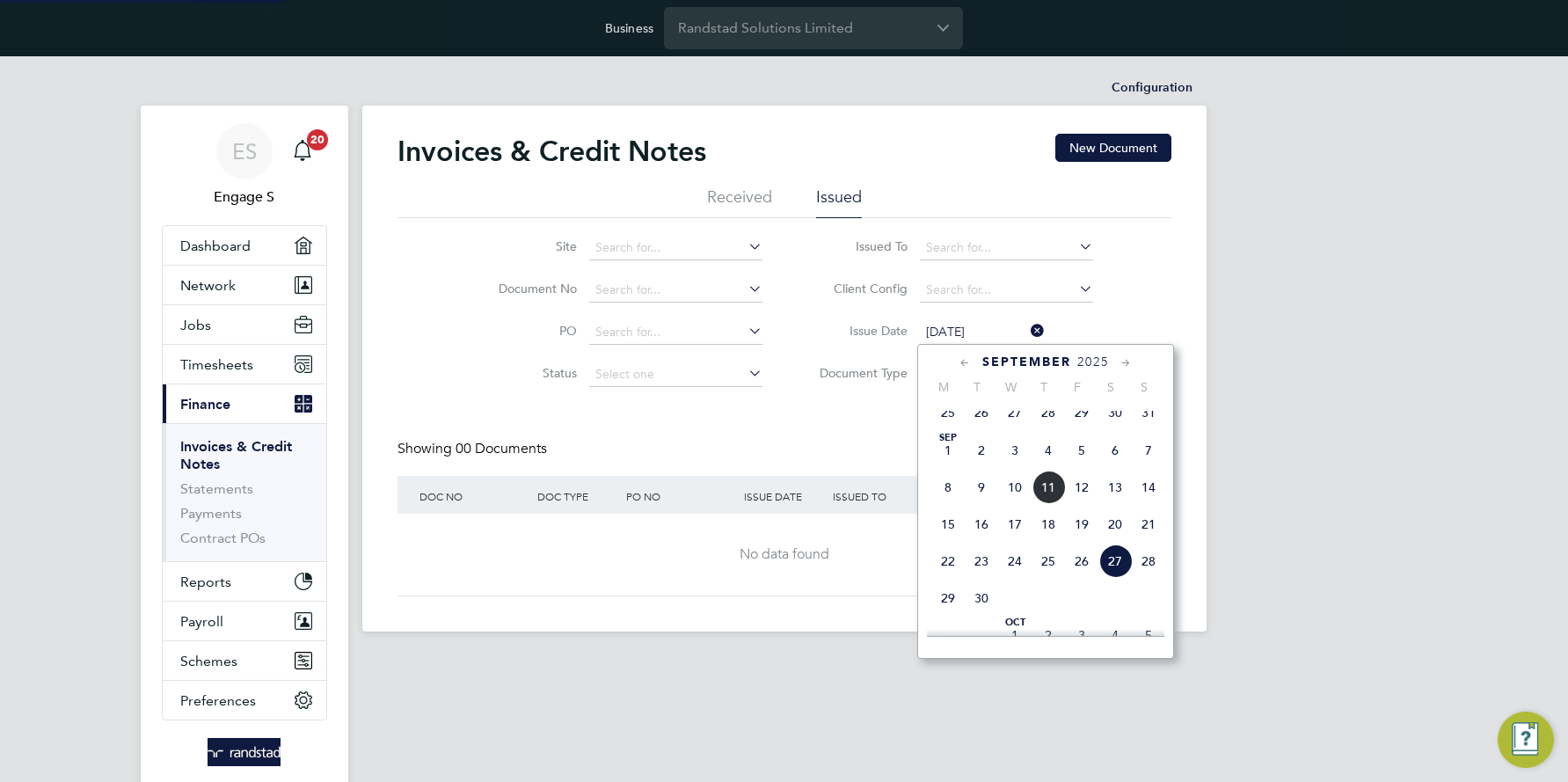
scroll to position [646, 0]
click at [993, 331] on input "27 Sep 2025" at bounding box center [982, 332] width 125 height 24
click at [967, 367] on icon at bounding box center [965, 364] width 17 height 20
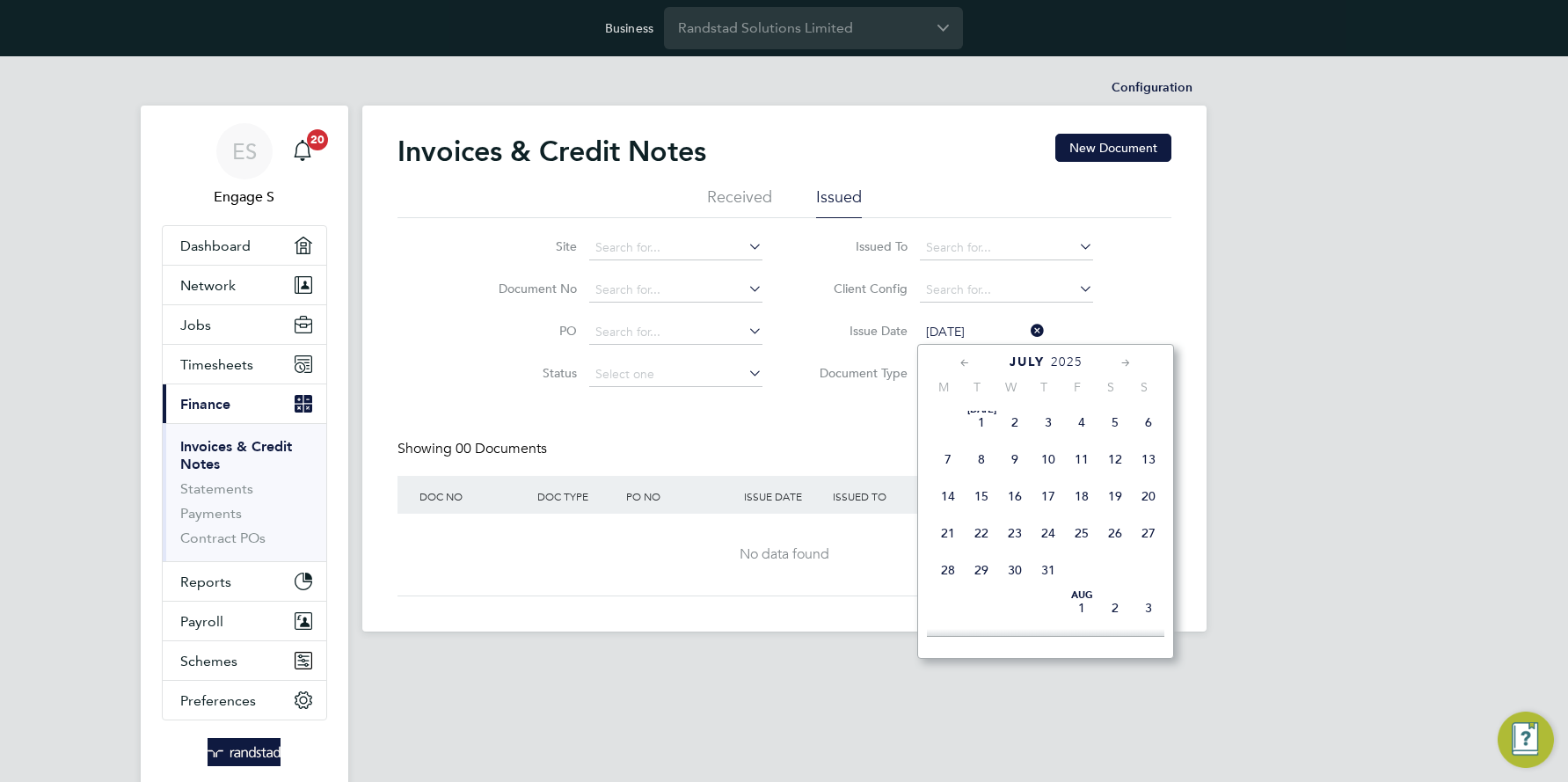
click at [967, 367] on icon at bounding box center [965, 364] width 17 height 20
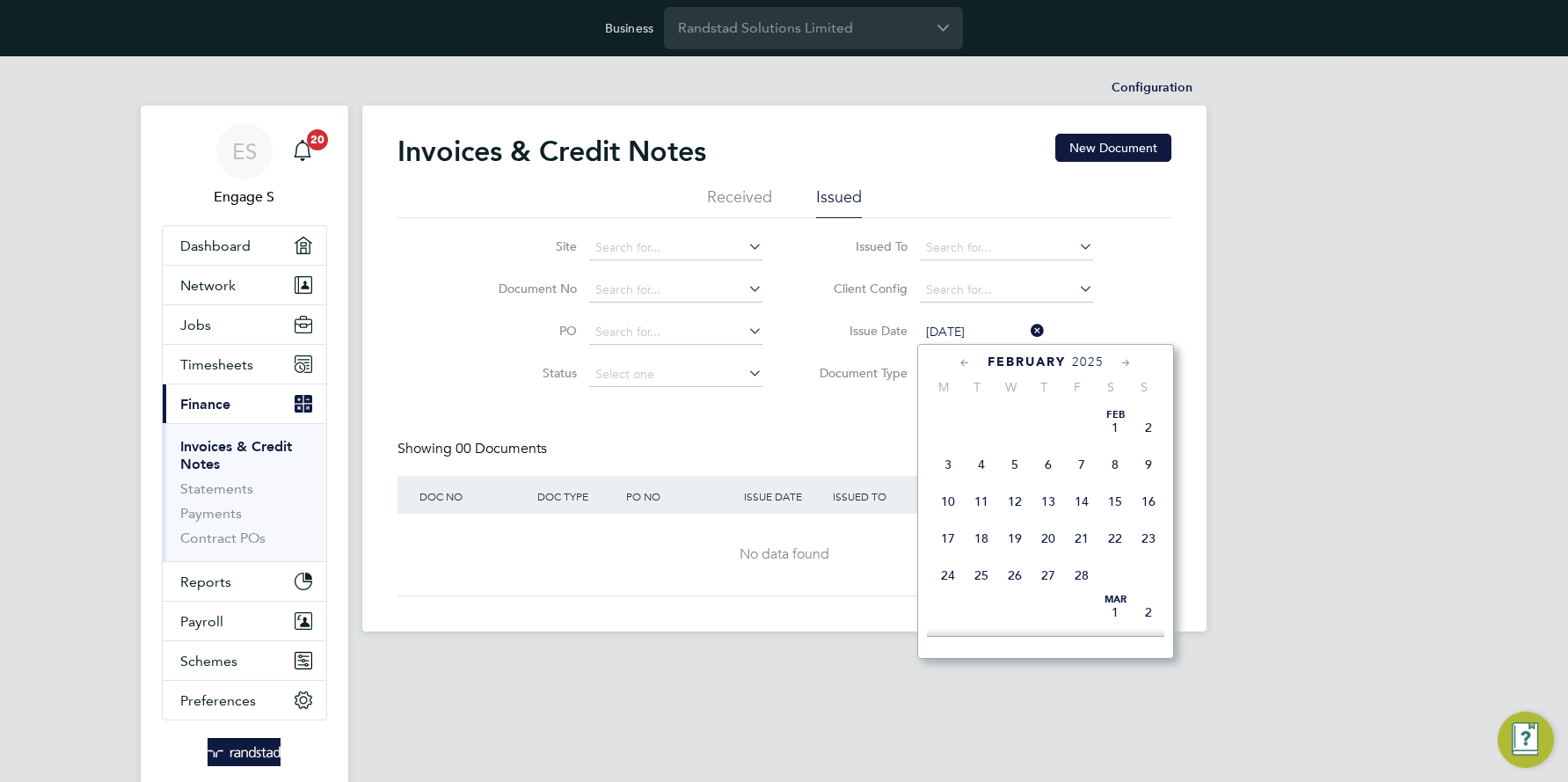
click at [967, 367] on icon at bounding box center [965, 364] width 17 height 20
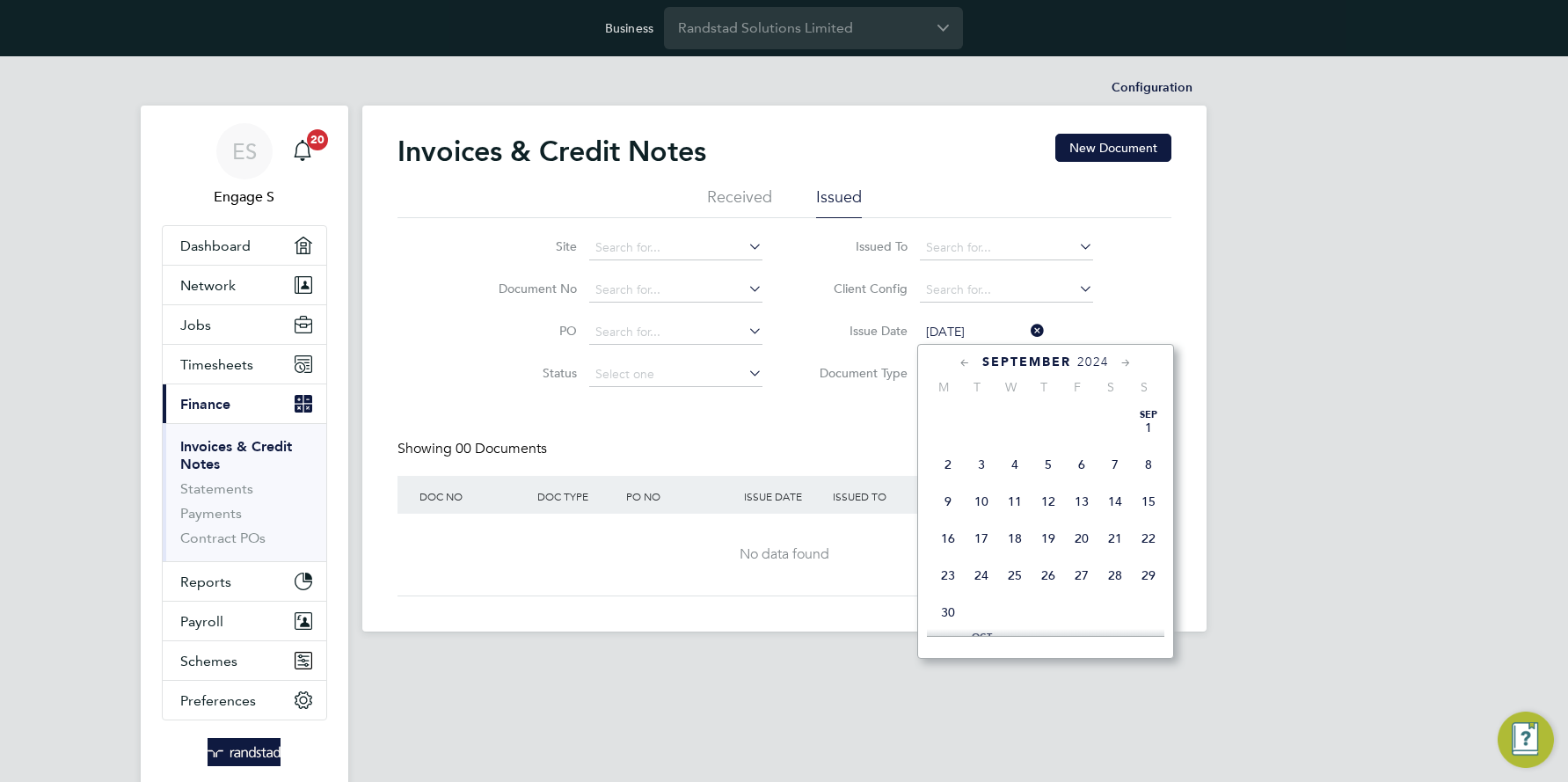
click at [1080, 573] on span "27" at bounding box center [1081, 575] width 33 height 33
type input "[DATE]"
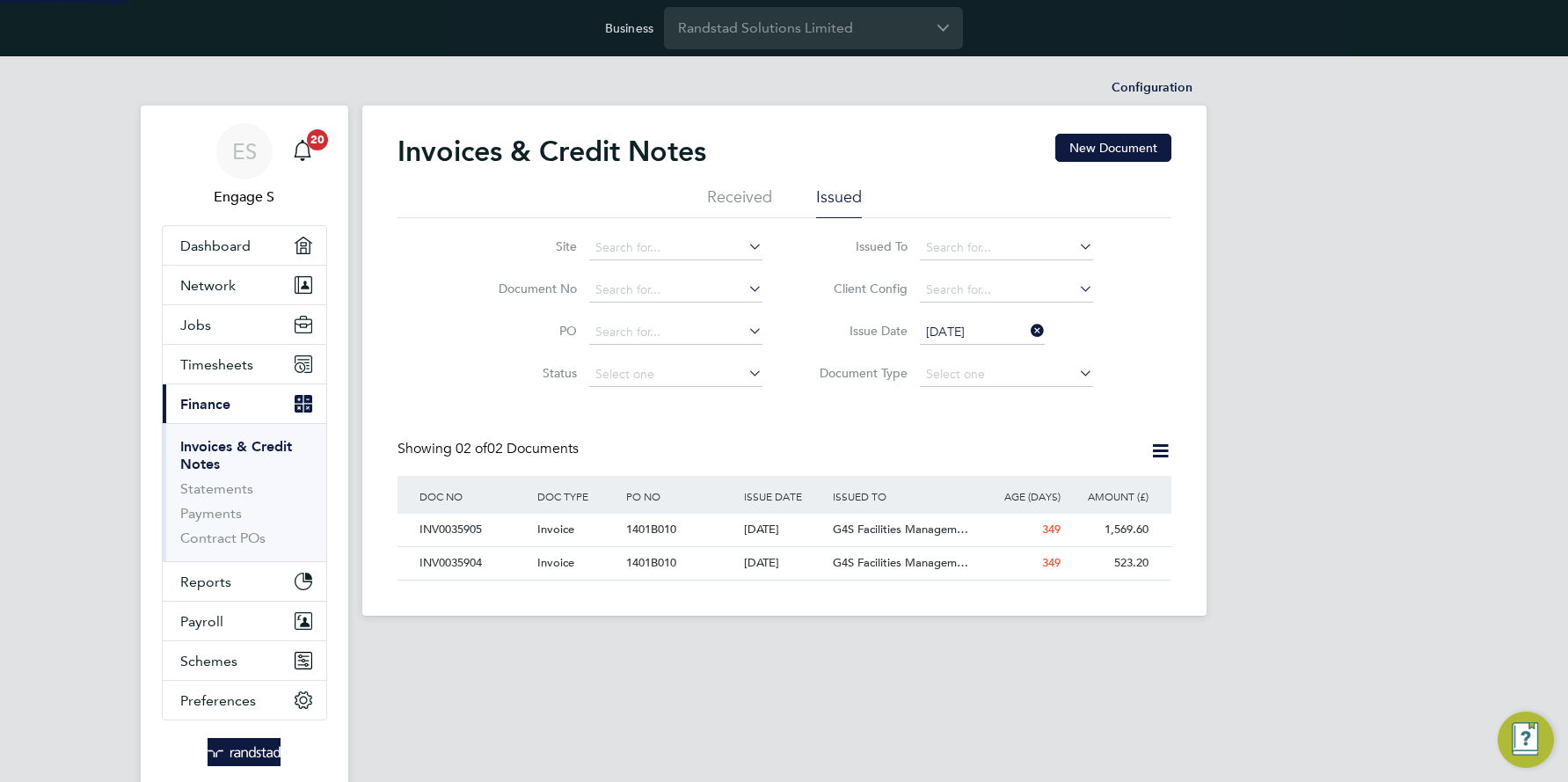
scroll to position [33, 148]
click at [1161, 449] on icon at bounding box center [1160, 450] width 22 height 22
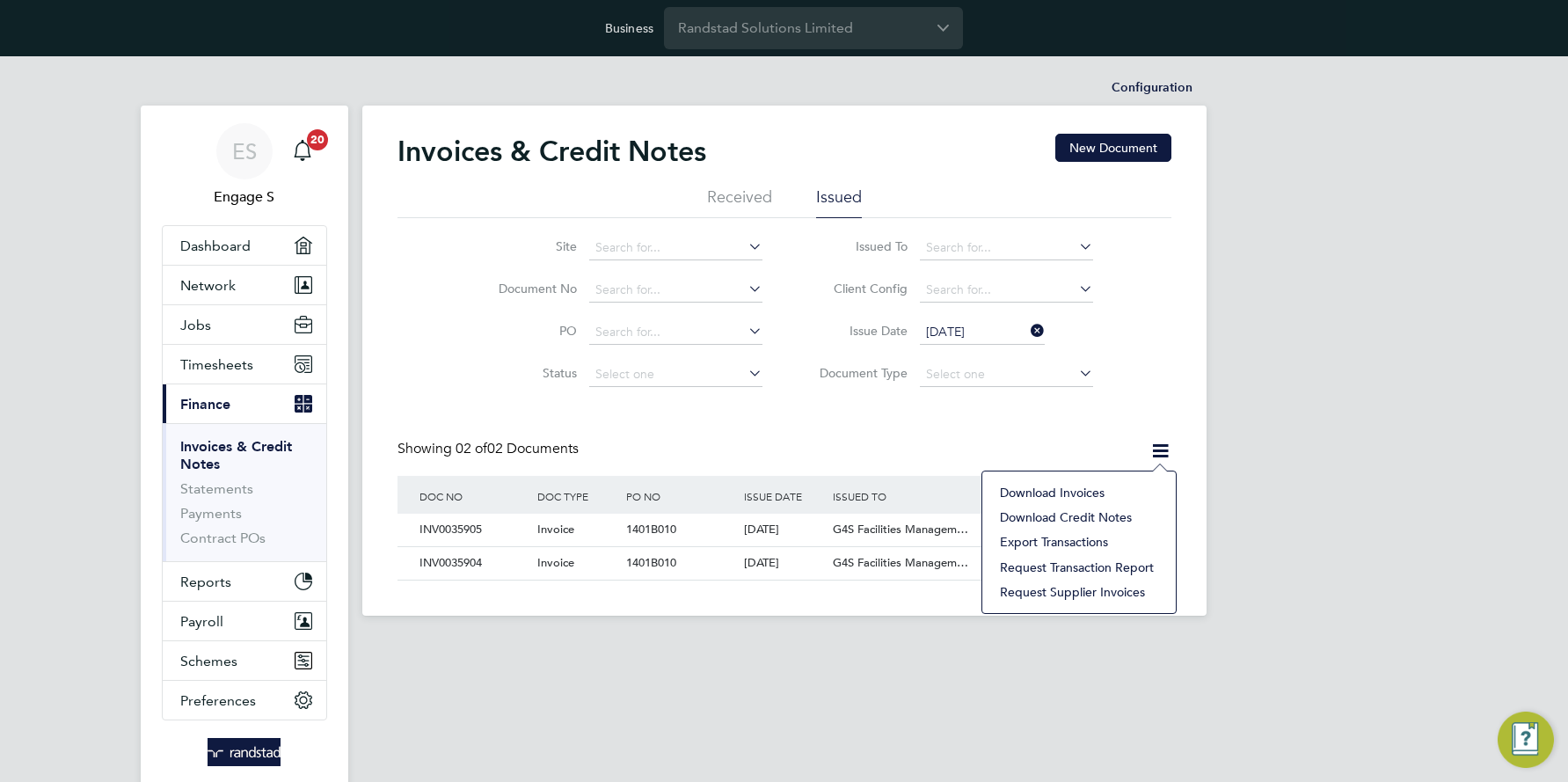
click at [1093, 490] on li "Download invoices" at bounding box center [1079, 492] width 176 height 24
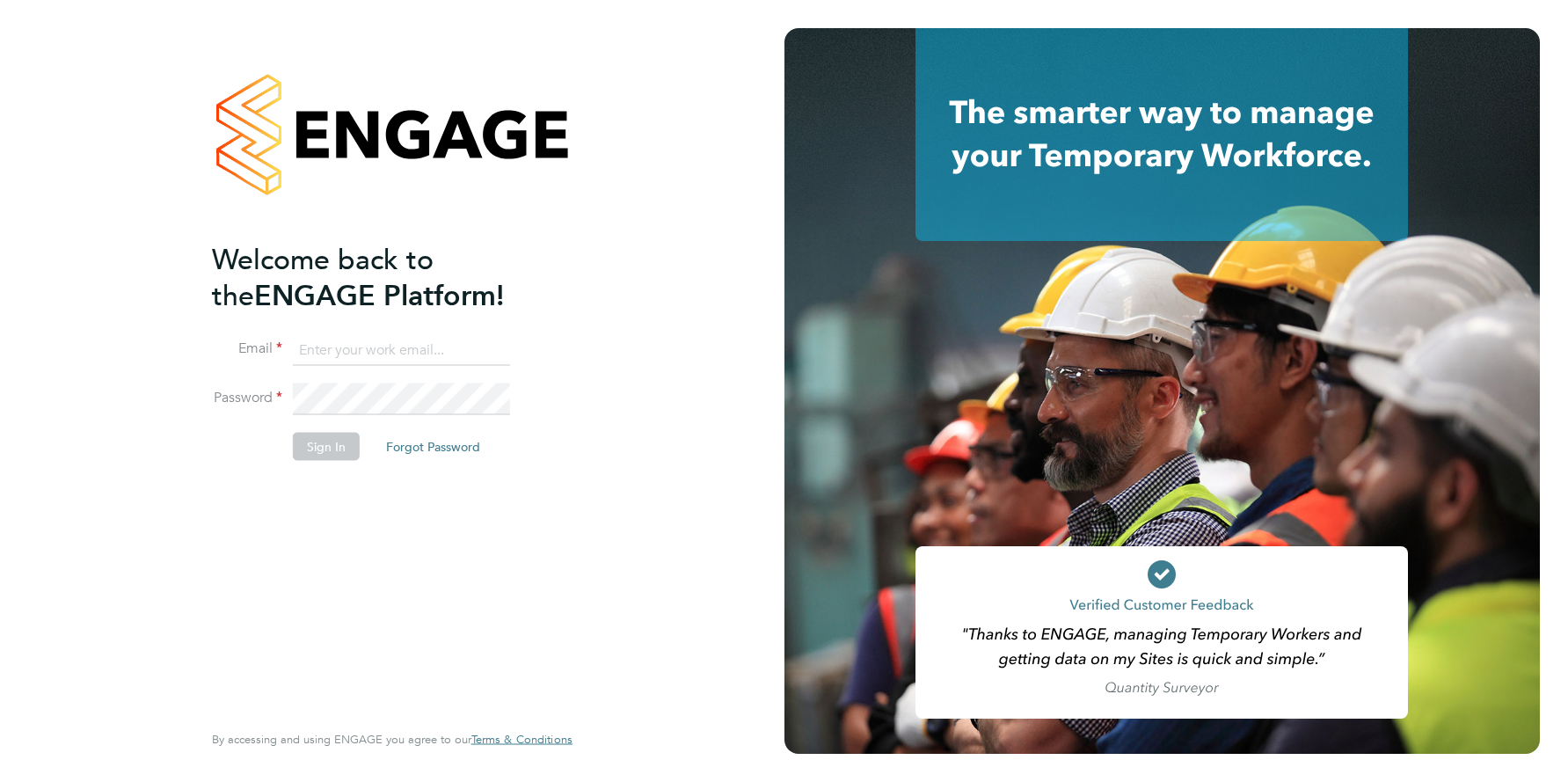
click at [394, 355] on input at bounding box center [402, 350] width 217 height 31
type input "[EMAIL_ADDRESS][DOMAIN_NAME]"
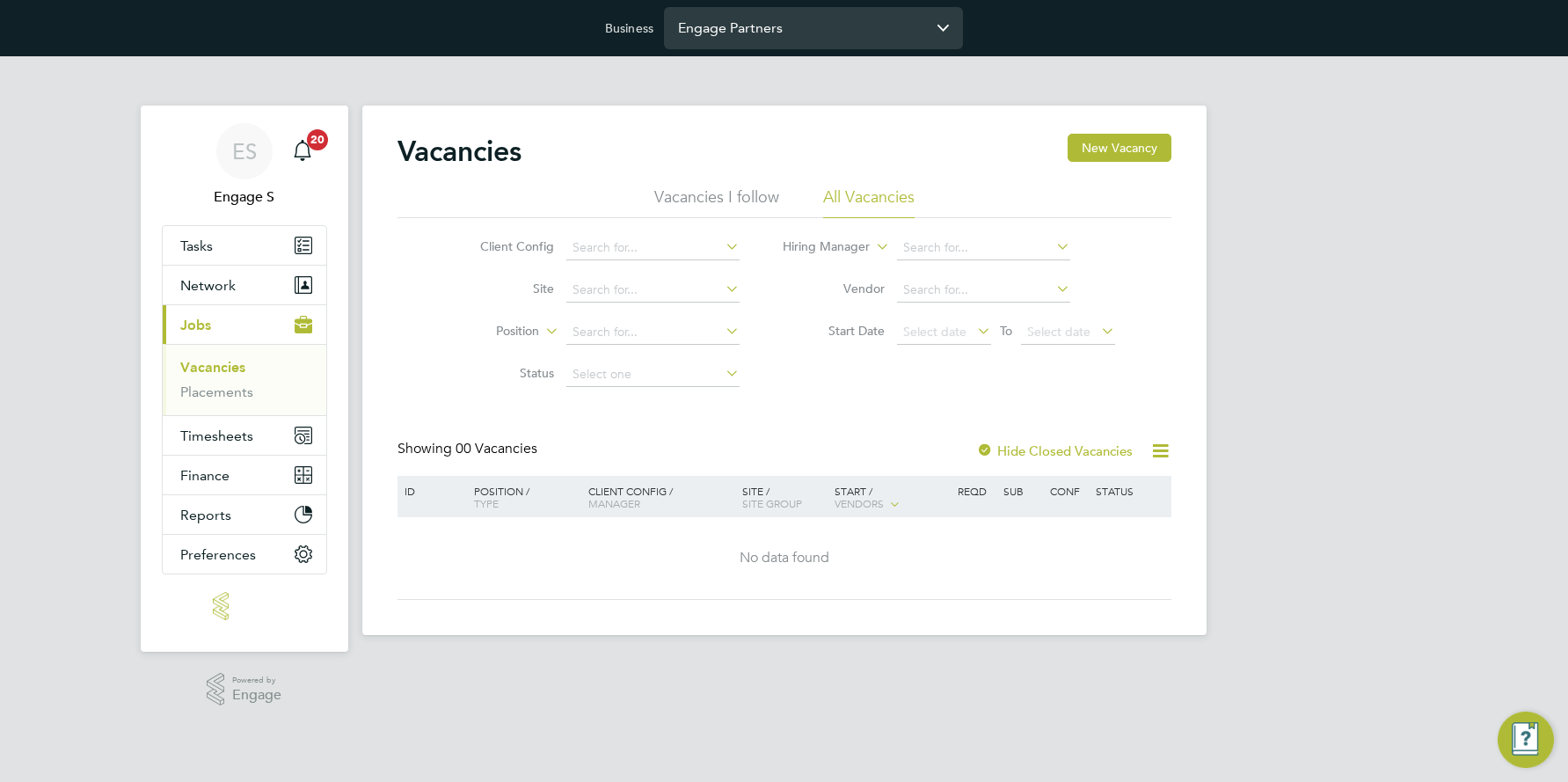
click at [779, 38] on input "Engage Partners" at bounding box center [813, 28] width 299 height 41
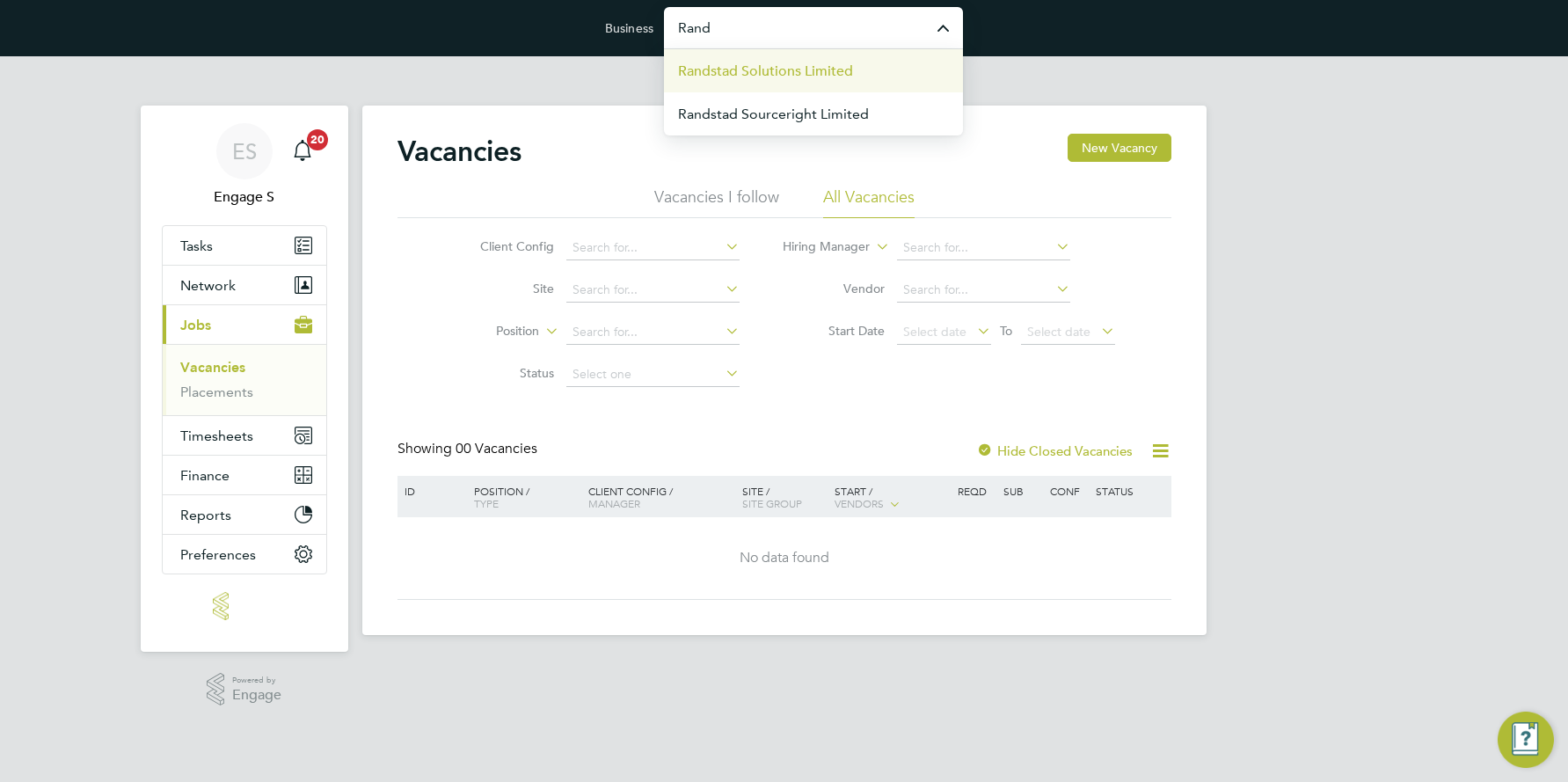
click at [790, 63] on span "Randstad Solutions Limited" at bounding box center [766, 71] width 175 height 21
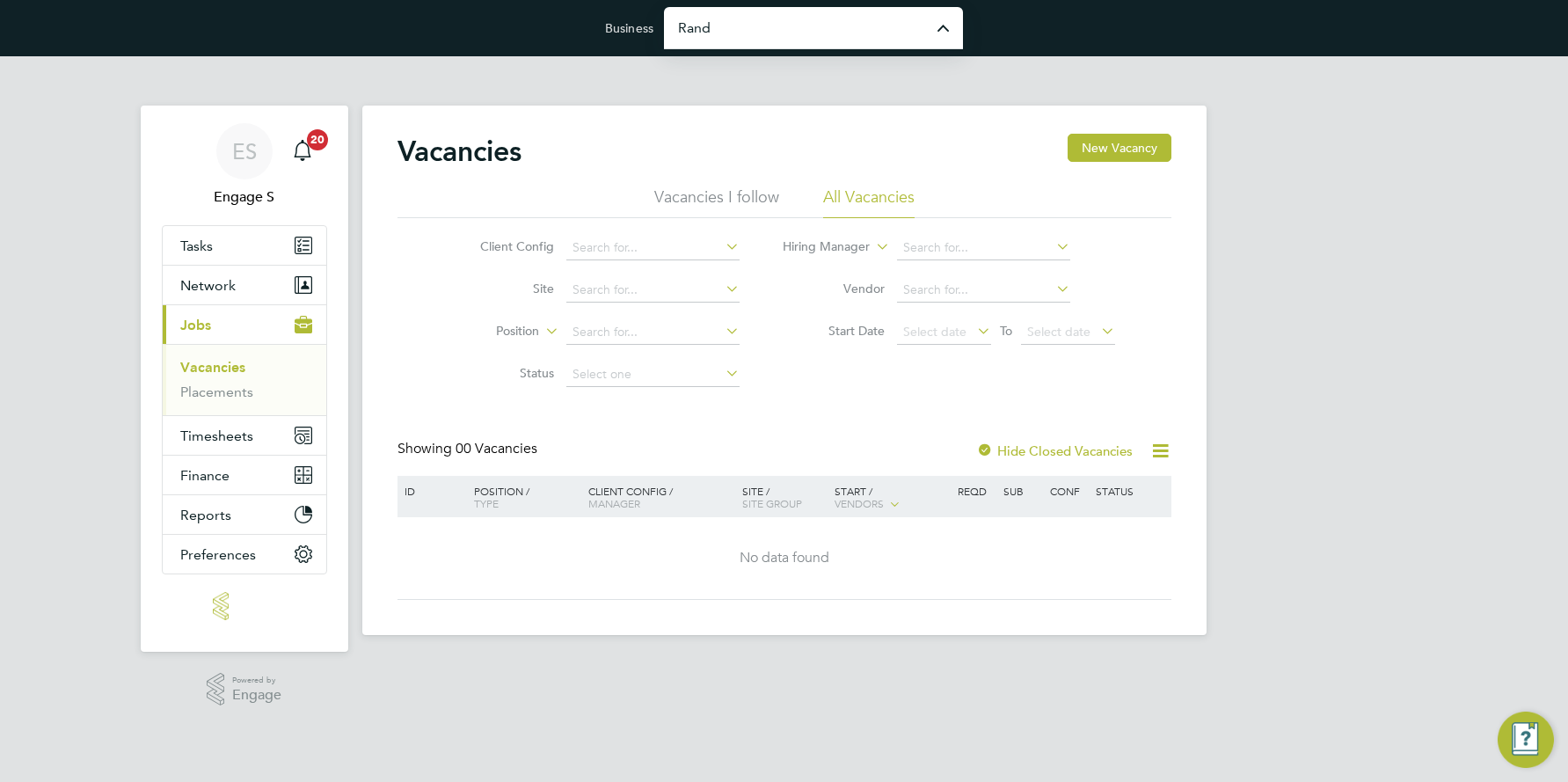
type input "Randstad Solutions Limited"
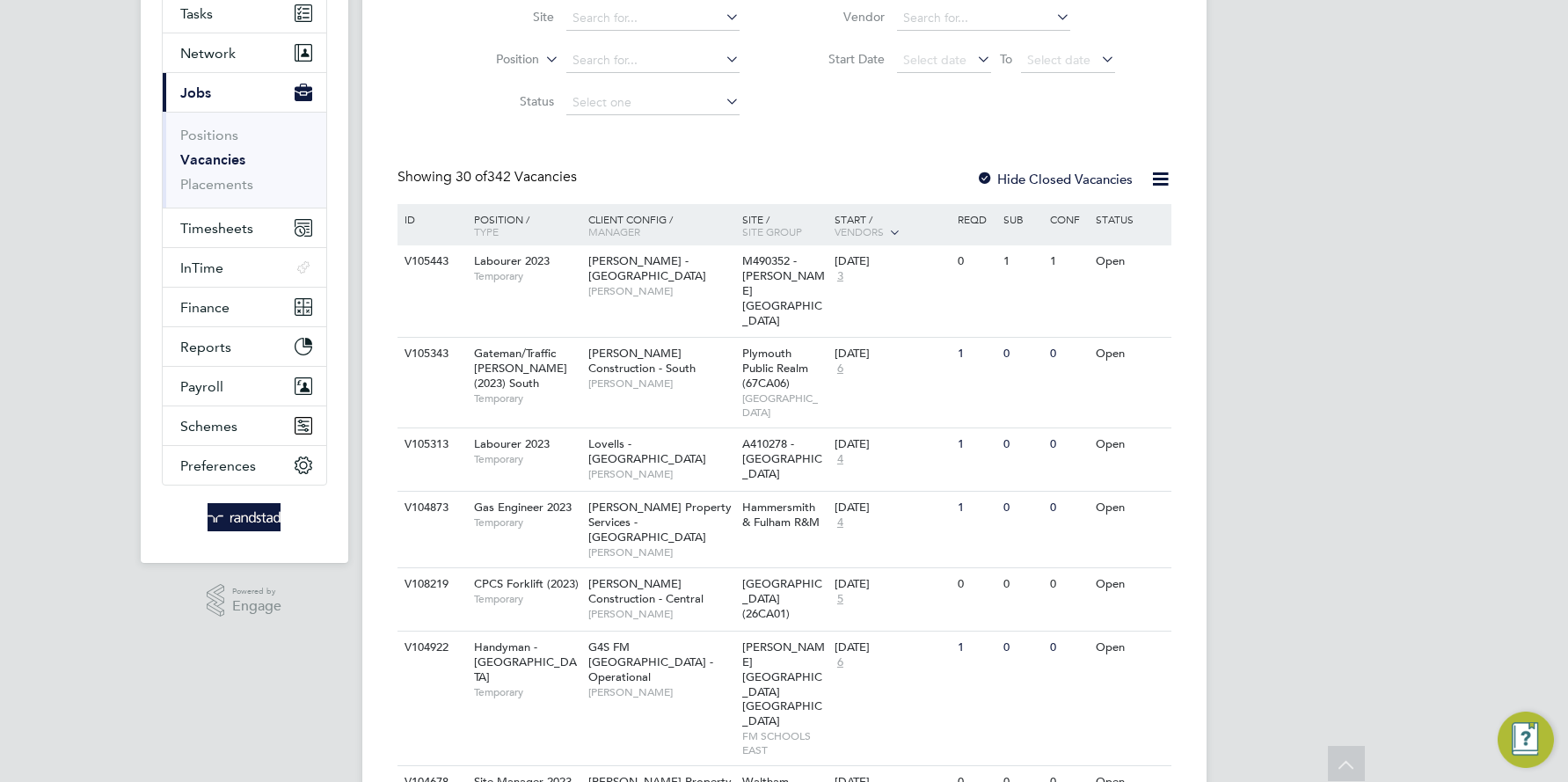
scroll to position [121, 0]
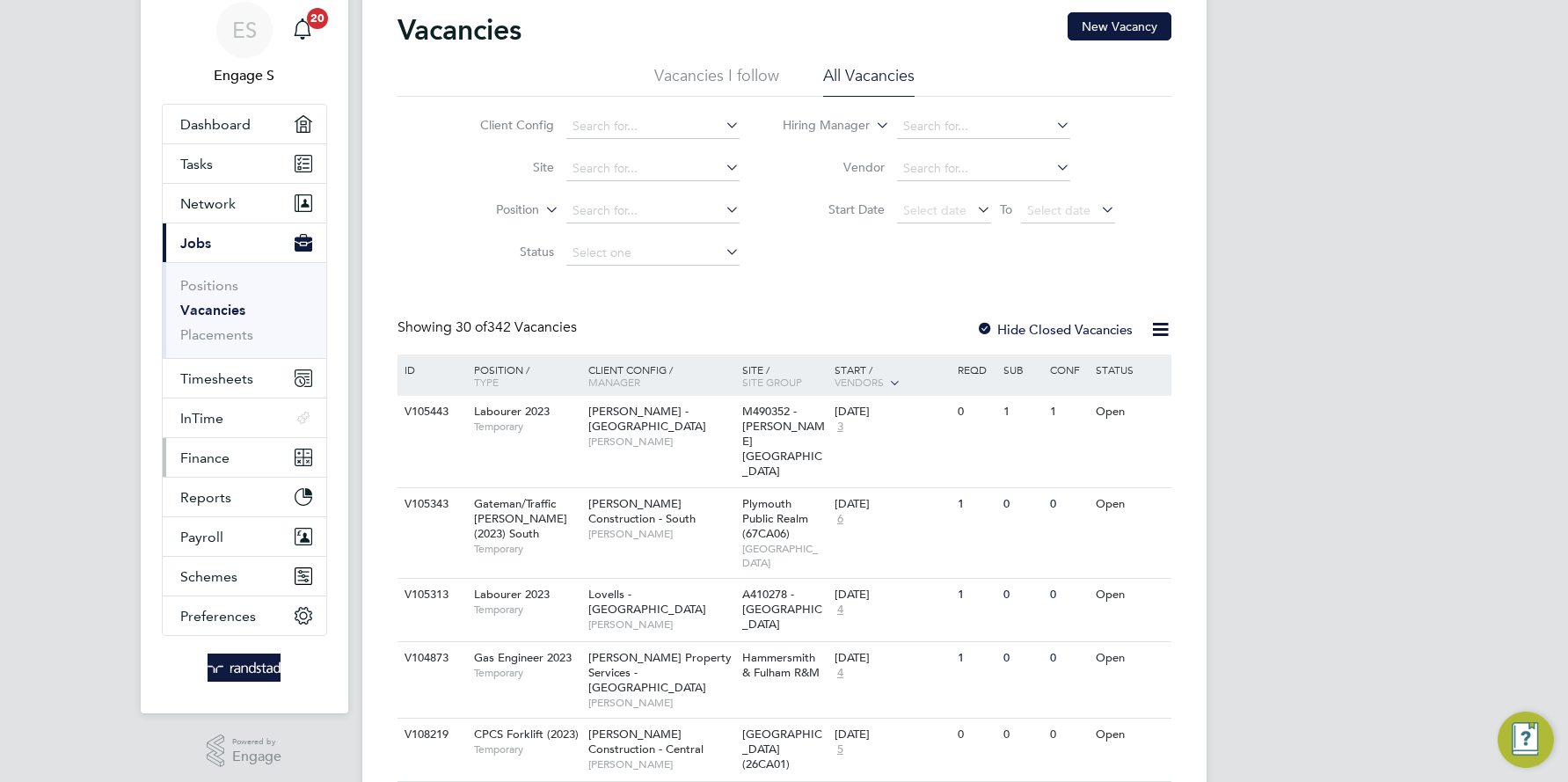
click at [219, 454] on span "Finance" at bounding box center [205, 458] width 49 height 17
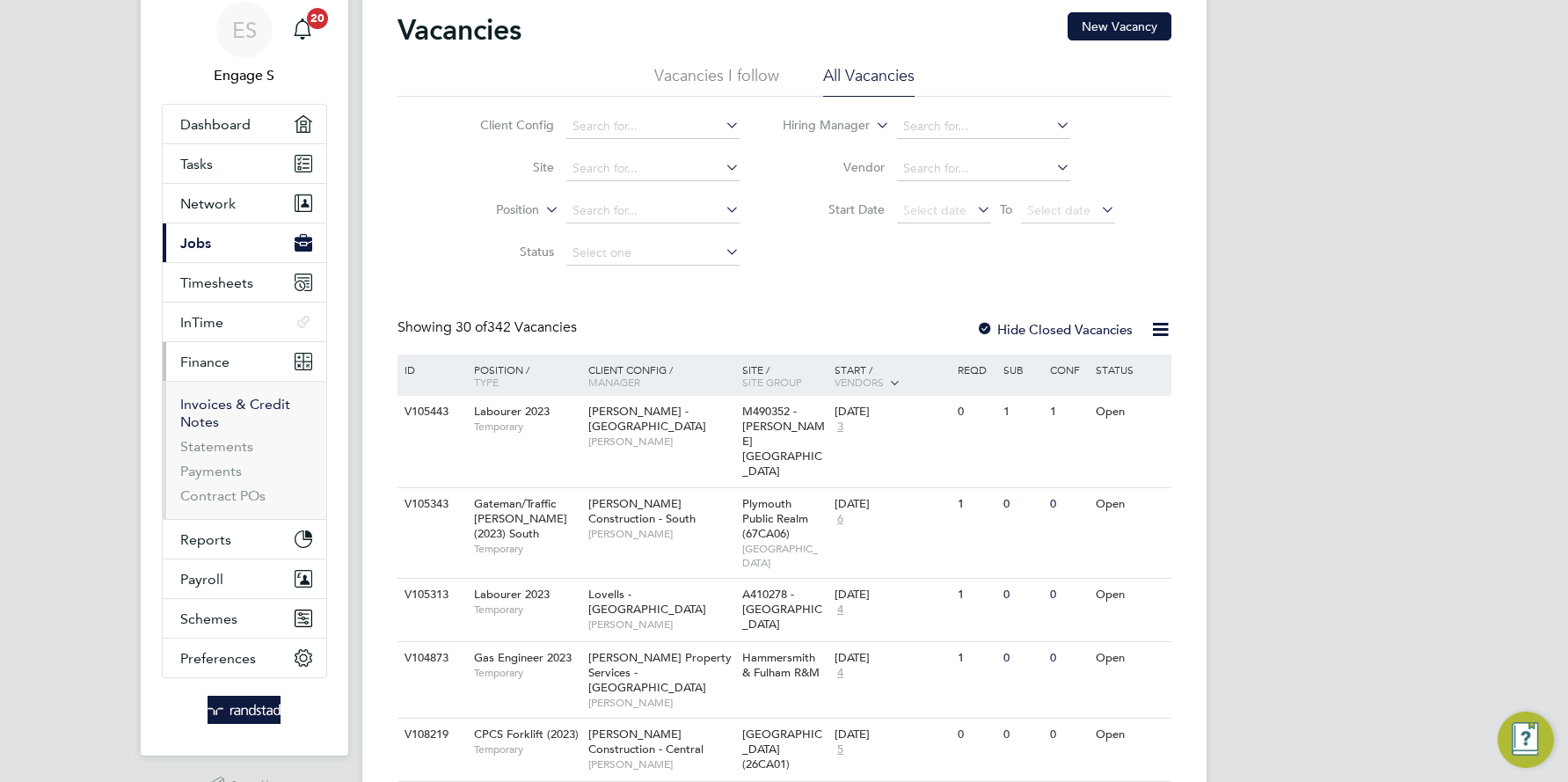
click at [210, 403] on link "Invoices & Credit Notes" at bounding box center [235, 413] width 110 height 34
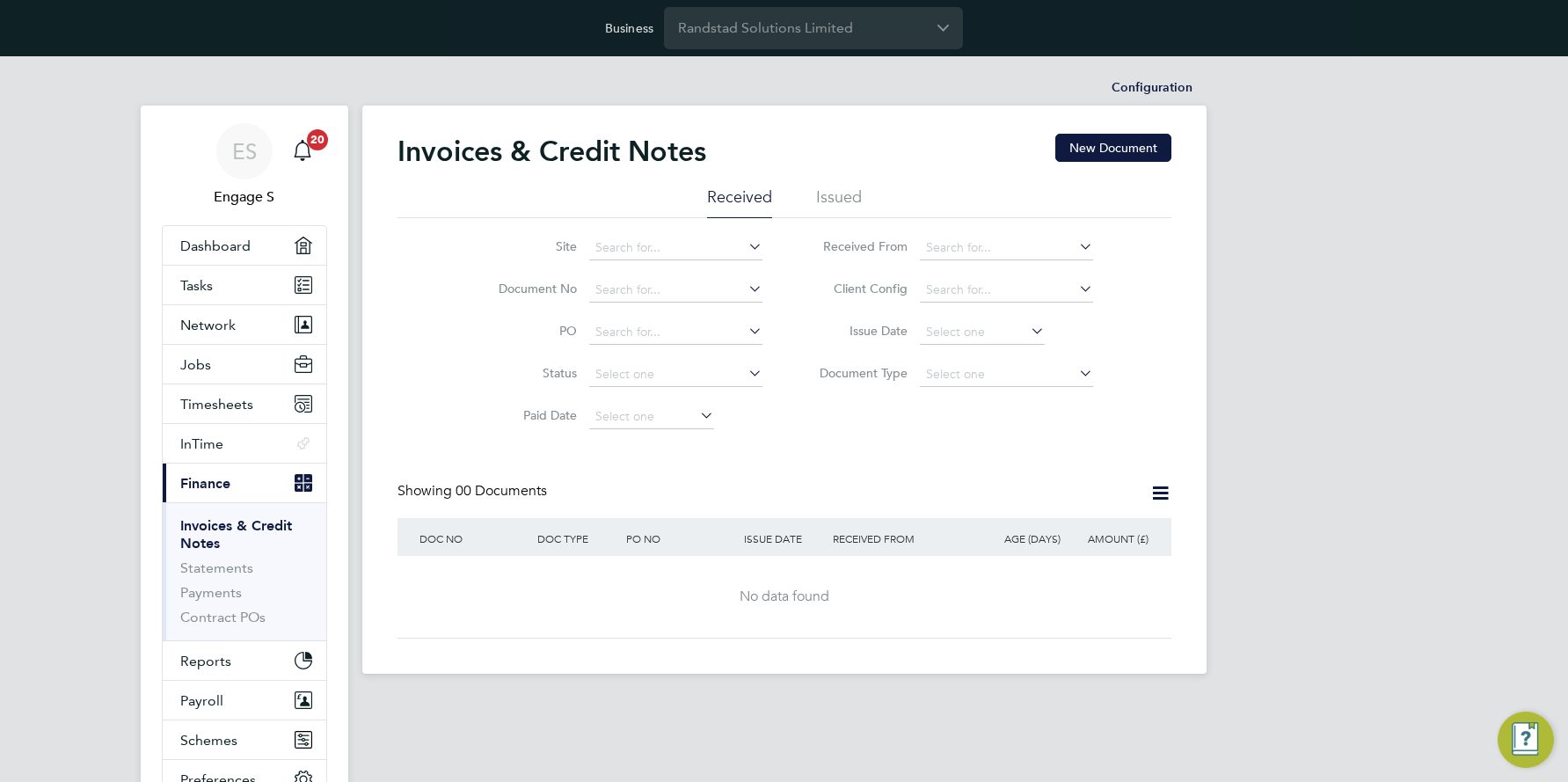
click at [839, 199] on li "Issued" at bounding box center [838, 202] width 46 height 31
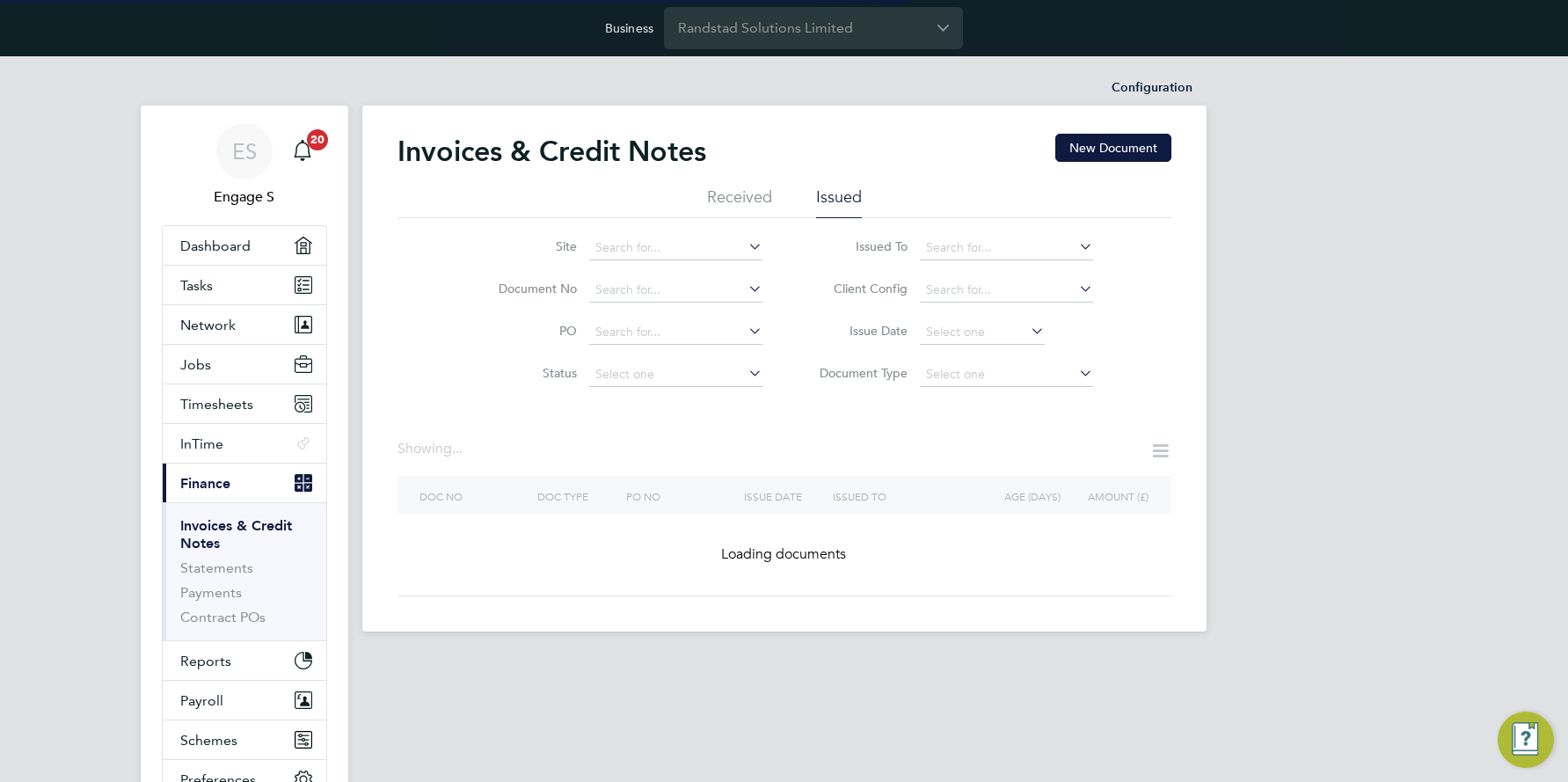
click at [1027, 330] on icon at bounding box center [1027, 330] width 0 height 24
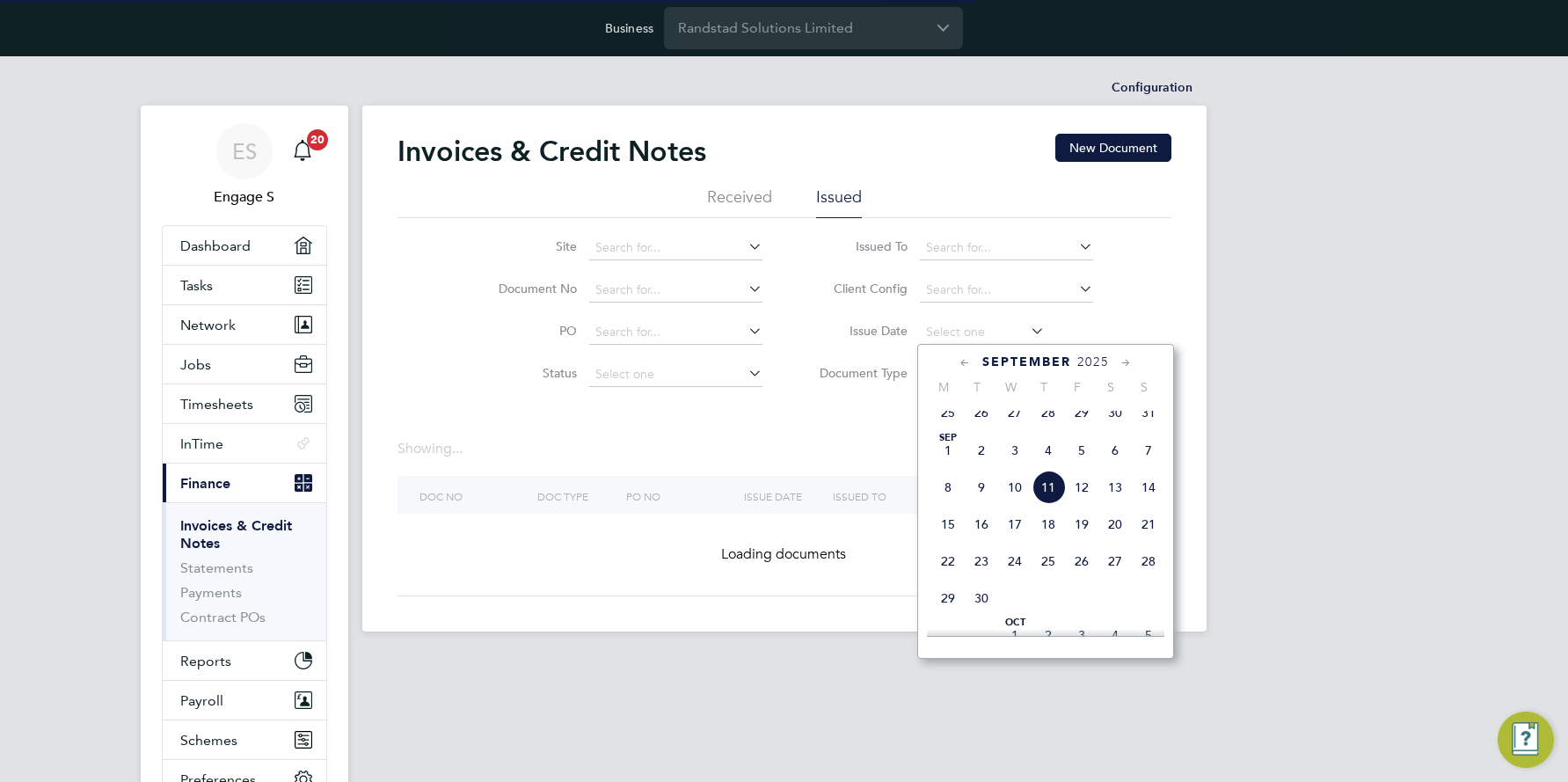
click at [961, 360] on icon at bounding box center [965, 364] width 17 height 20
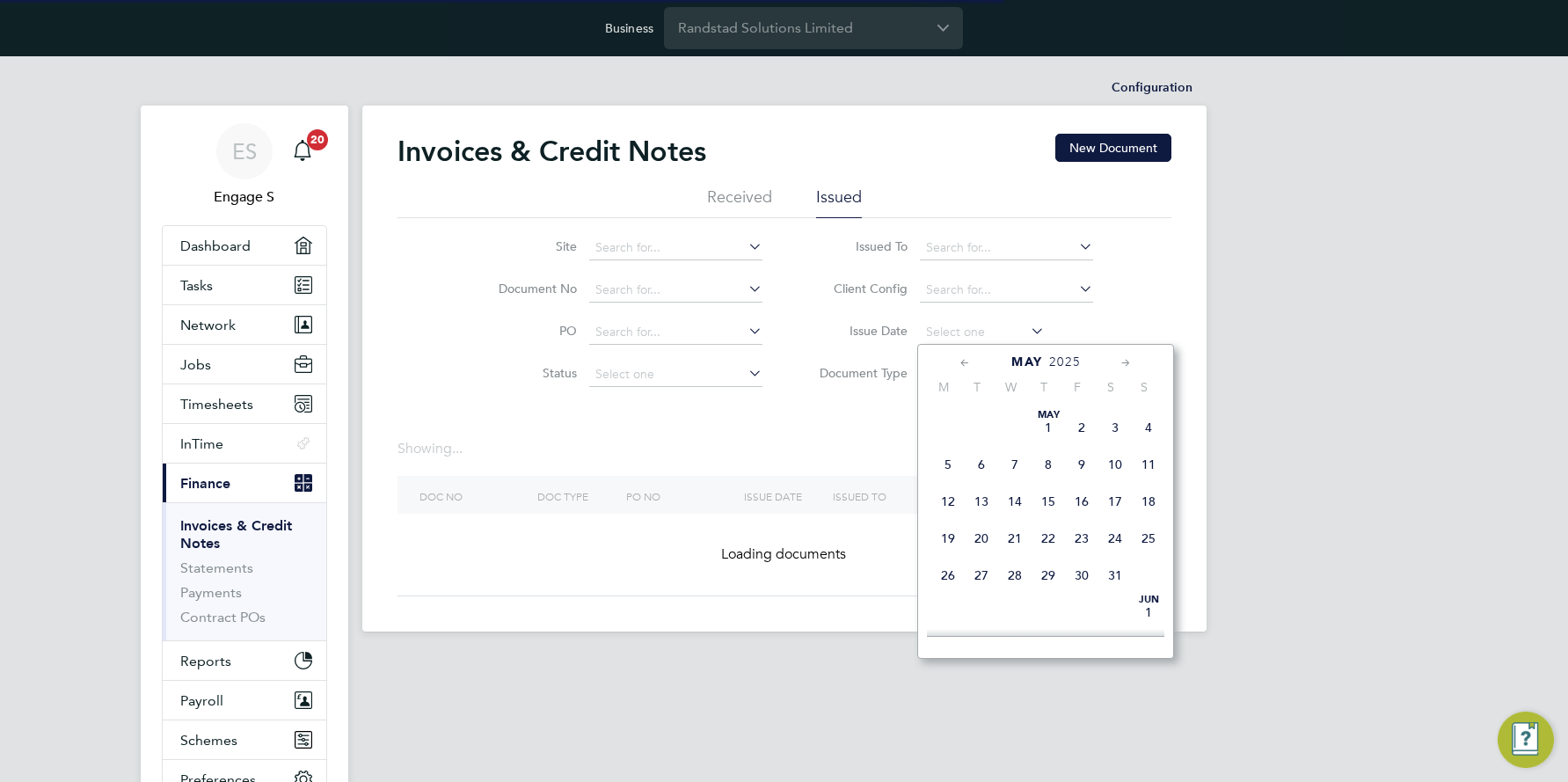
click at [961, 360] on icon at bounding box center [965, 364] width 17 height 20
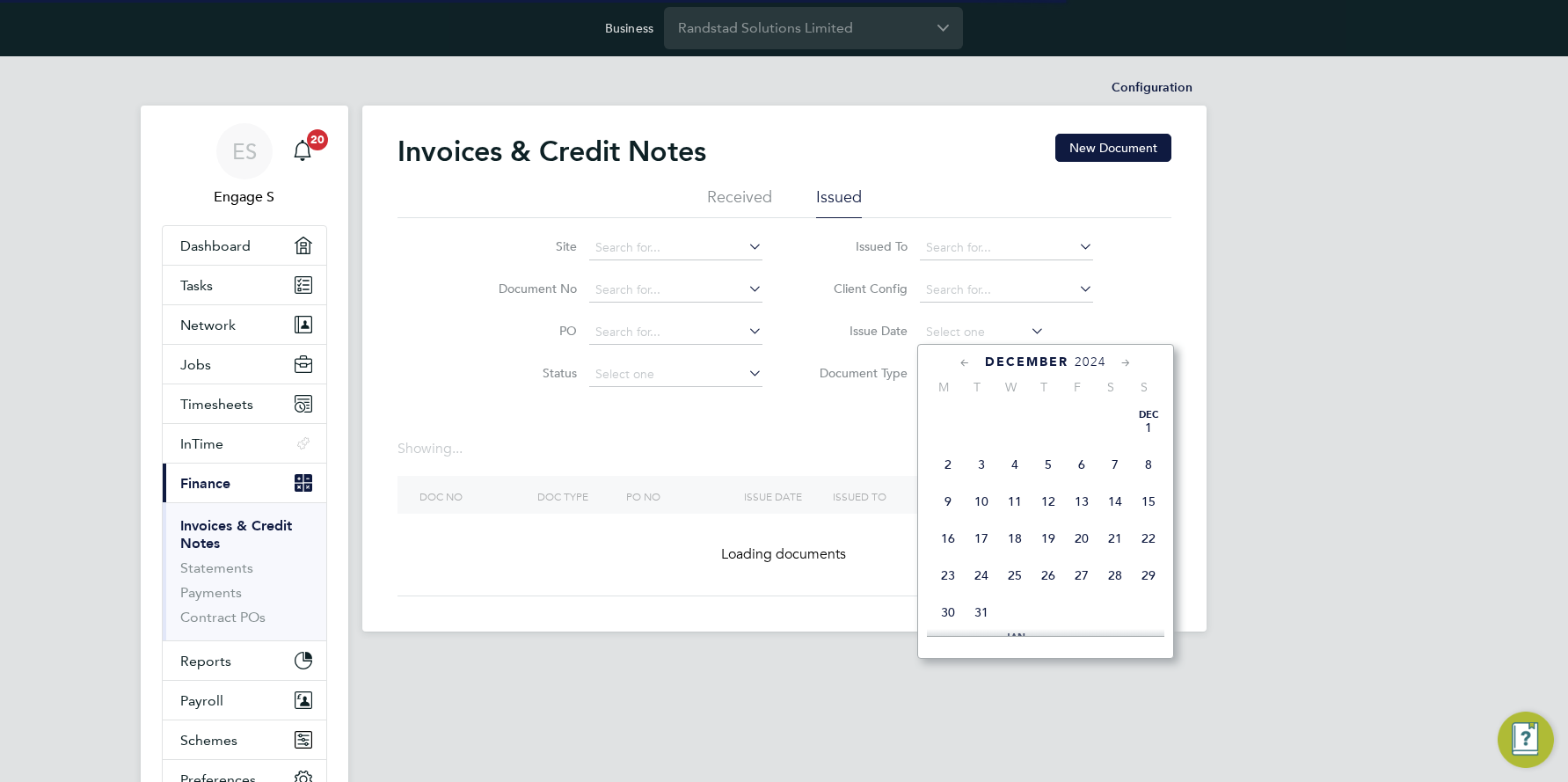
click at [961, 360] on icon at bounding box center [965, 364] width 17 height 20
click at [1121, 361] on icon at bounding box center [1126, 364] width 17 height 20
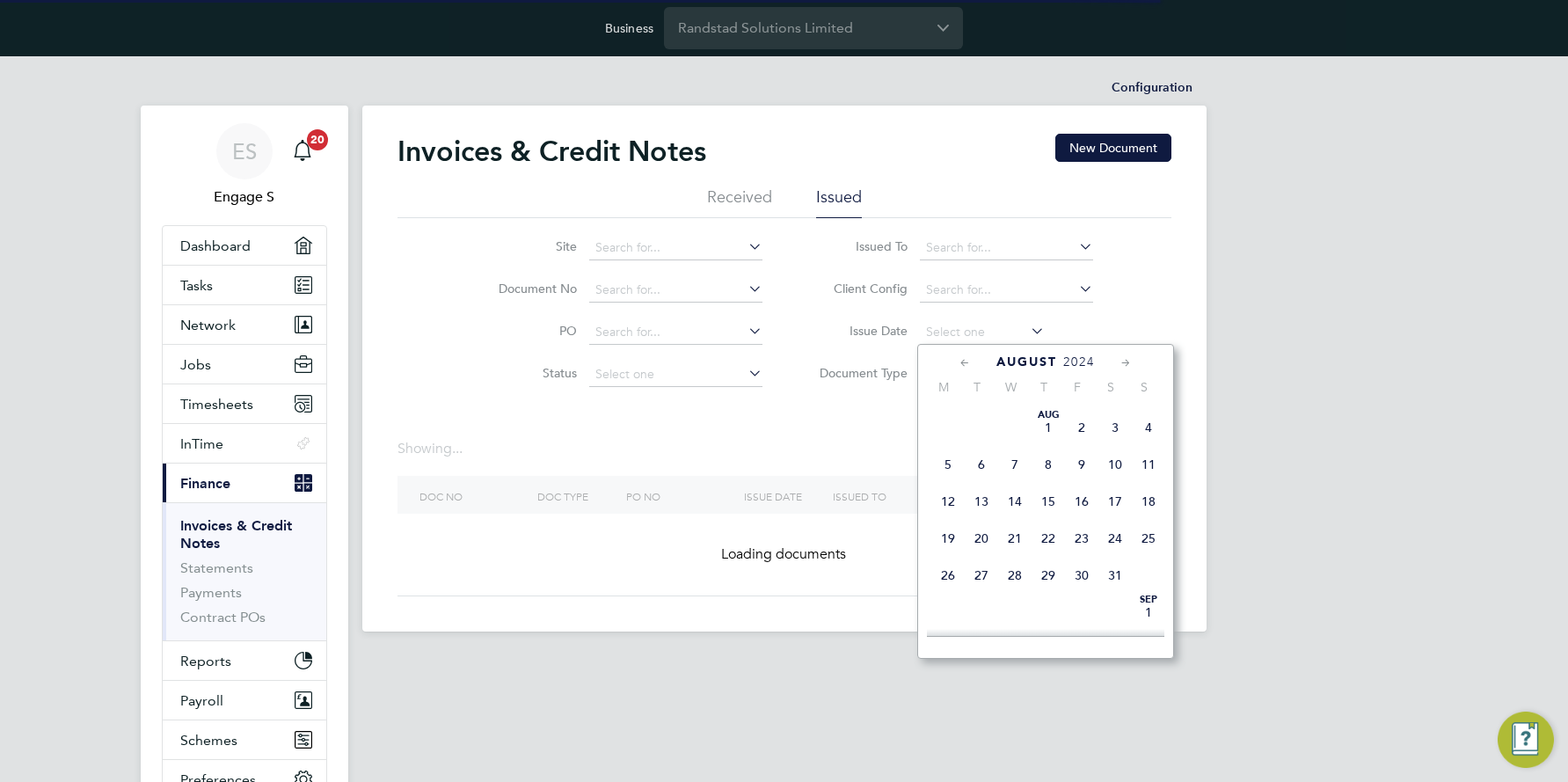
scroll to position [189, 0]
click at [1086, 573] on span "27" at bounding box center [1081, 572] width 33 height 33
type input "[DATE]"
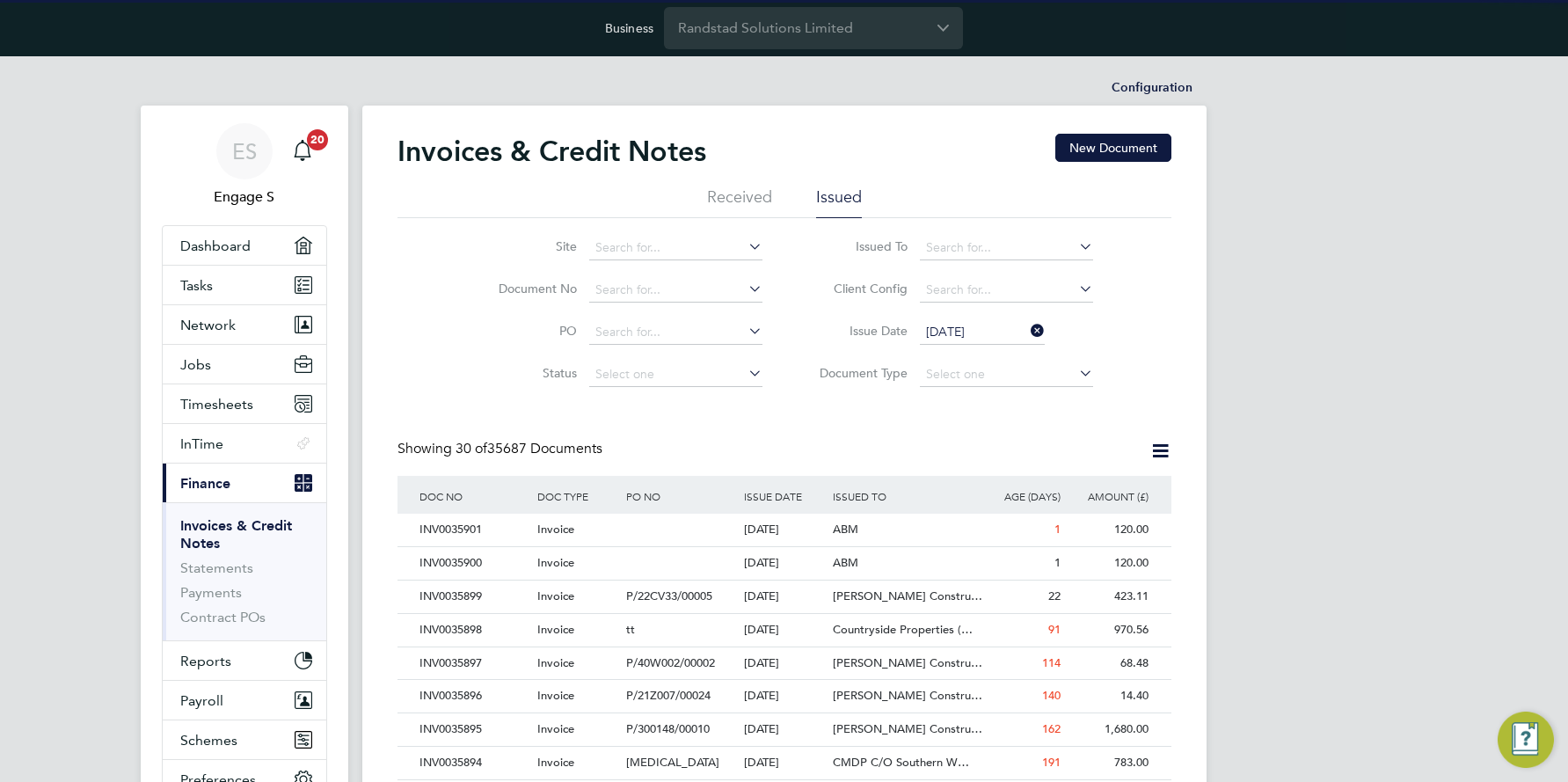
scroll to position [0, 0]
click at [1003, 330] on input "[DATE]" at bounding box center [982, 332] width 125 height 24
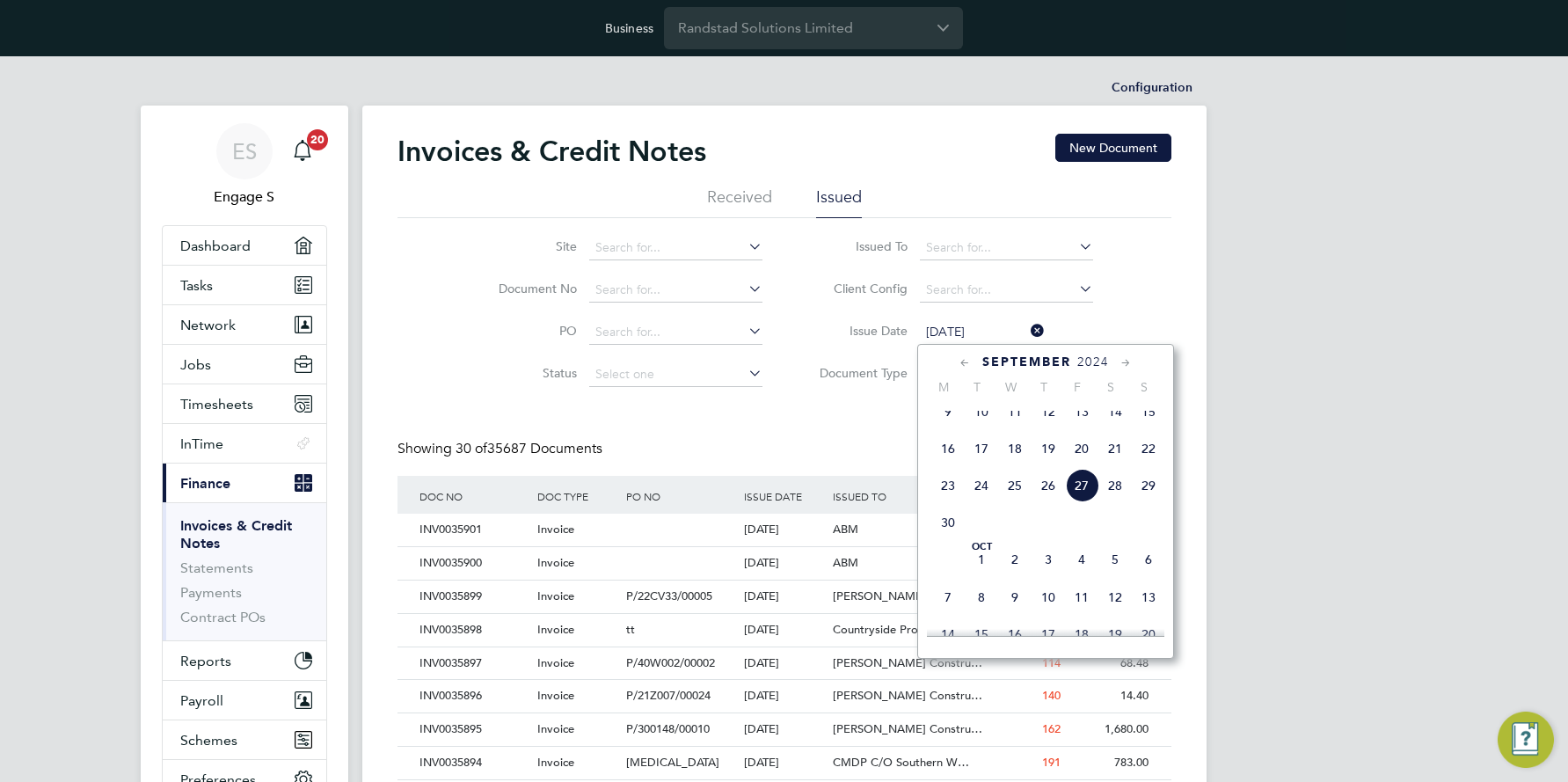
click at [1078, 493] on span "27" at bounding box center [1081, 485] width 33 height 33
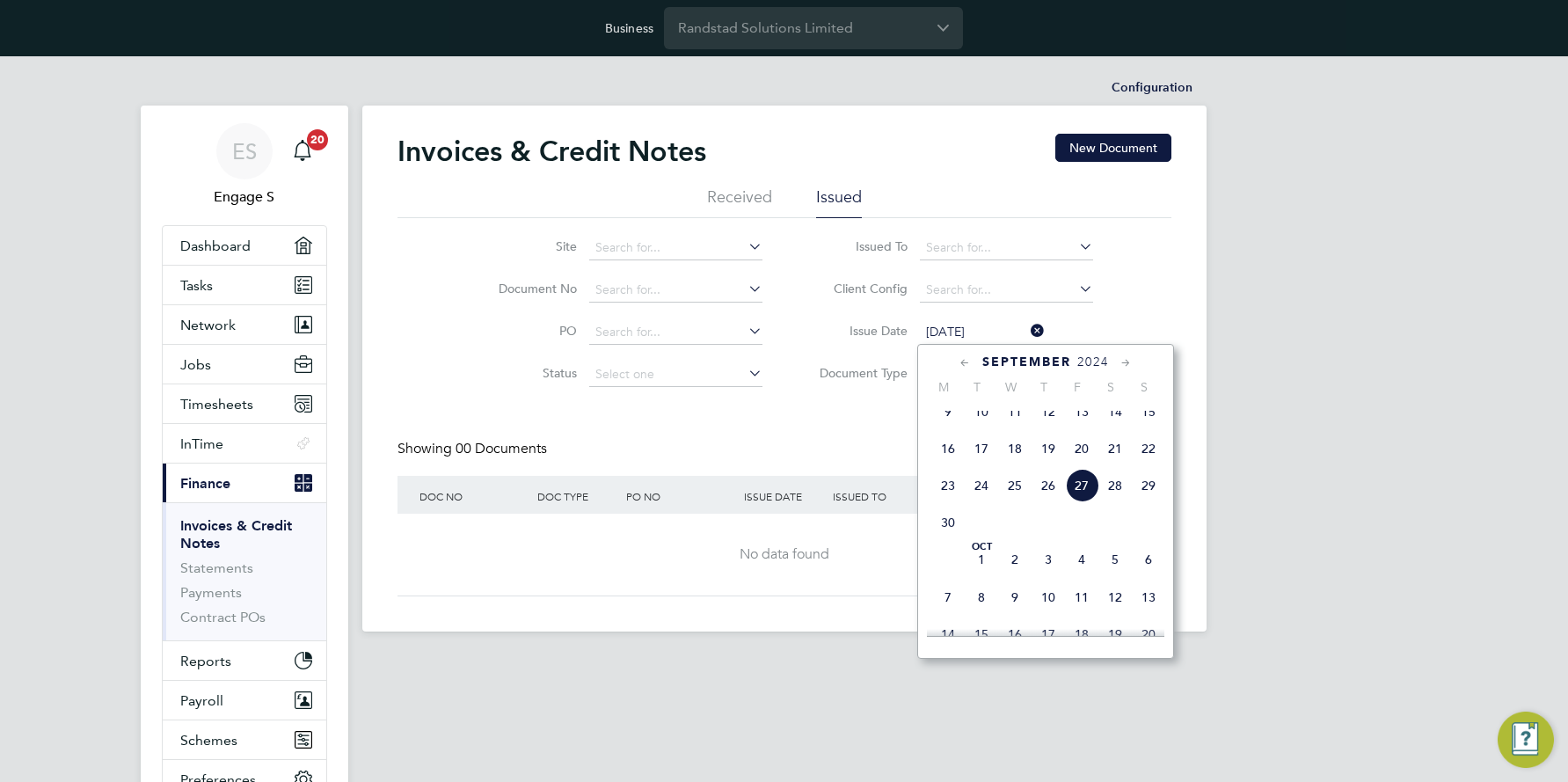
click at [1010, 328] on input "[DATE]" at bounding box center [982, 332] width 125 height 24
click at [1027, 326] on icon at bounding box center [1027, 330] width 0 height 24
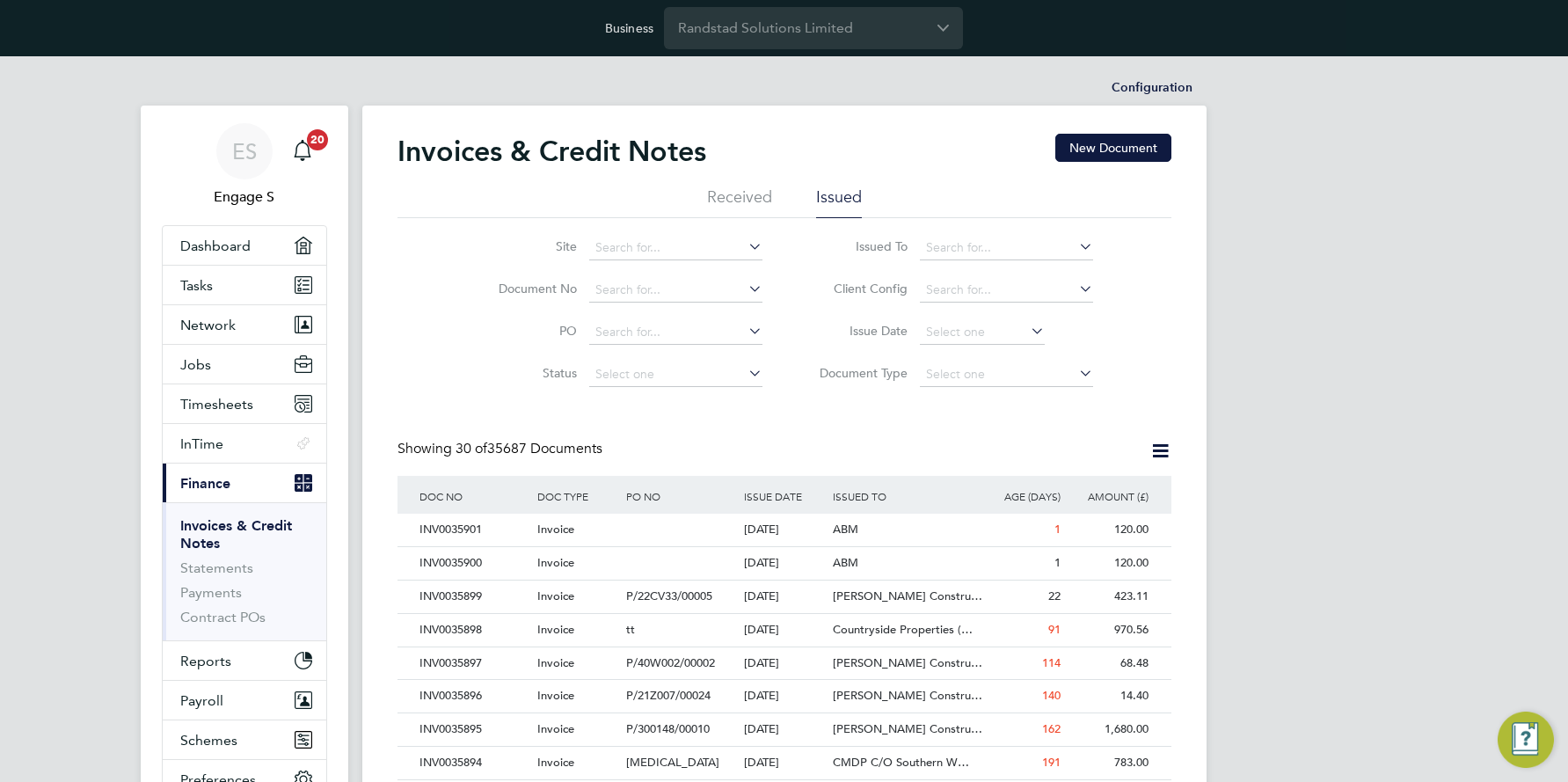
click at [1027, 328] on icon at bounding box center [1027, 330] width 0 height 24
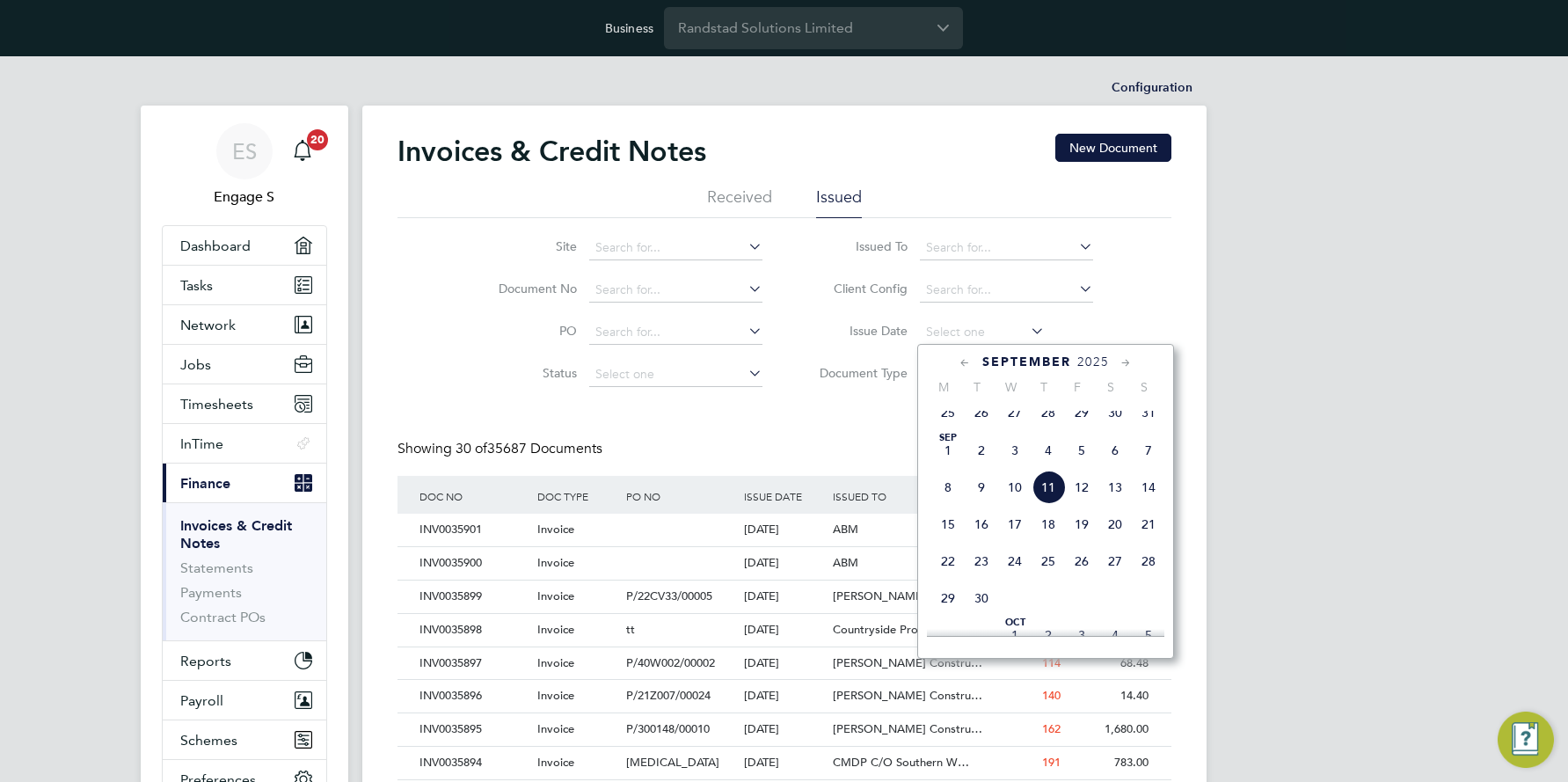
click at [1012, 500] on span "10" at bounding box center [1014, 487] width 33 height 33
type input "[DATE]"
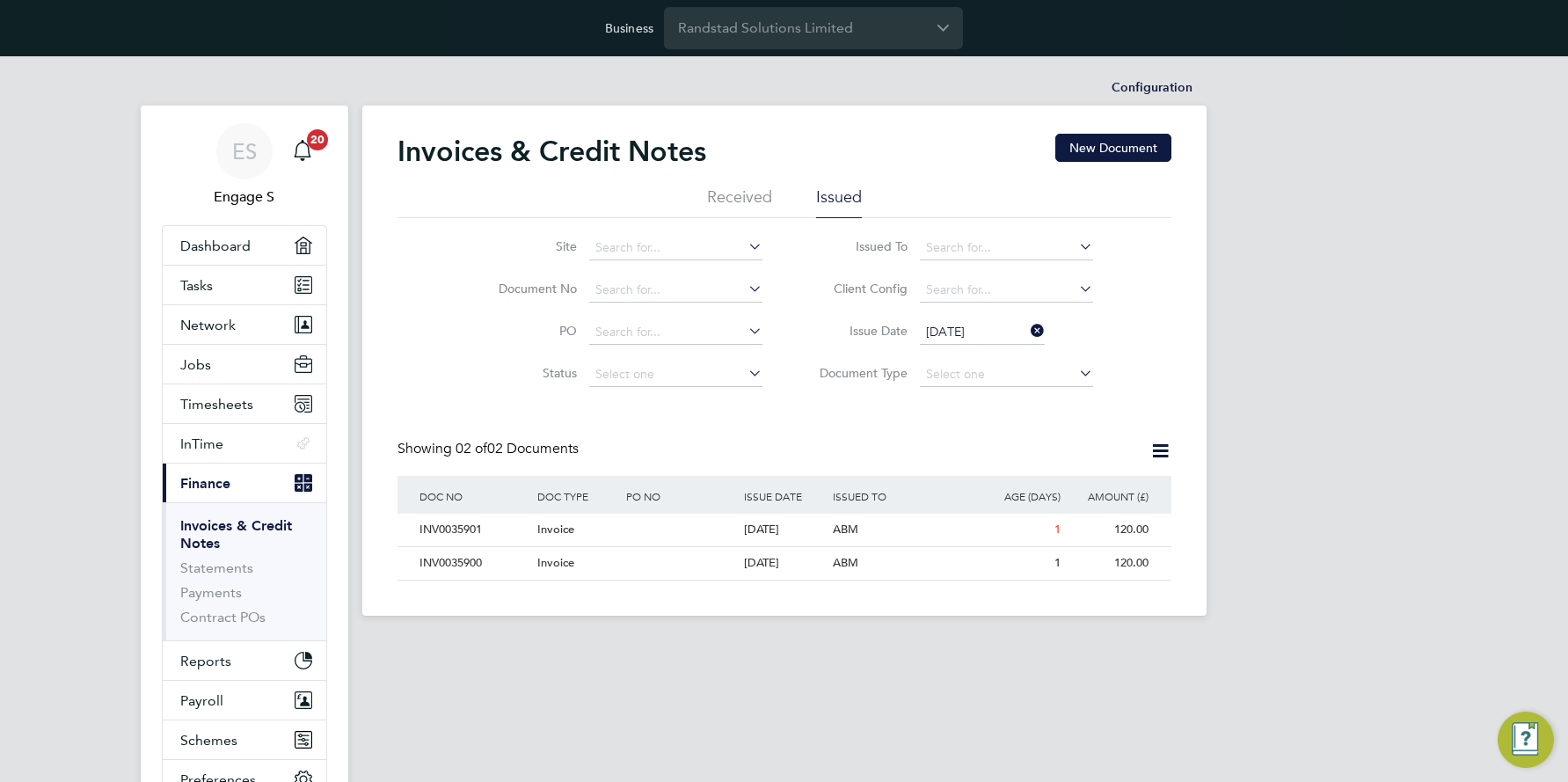
click at [1162, 452] on icon at bounding box center [1160, 450] width 22 height 22
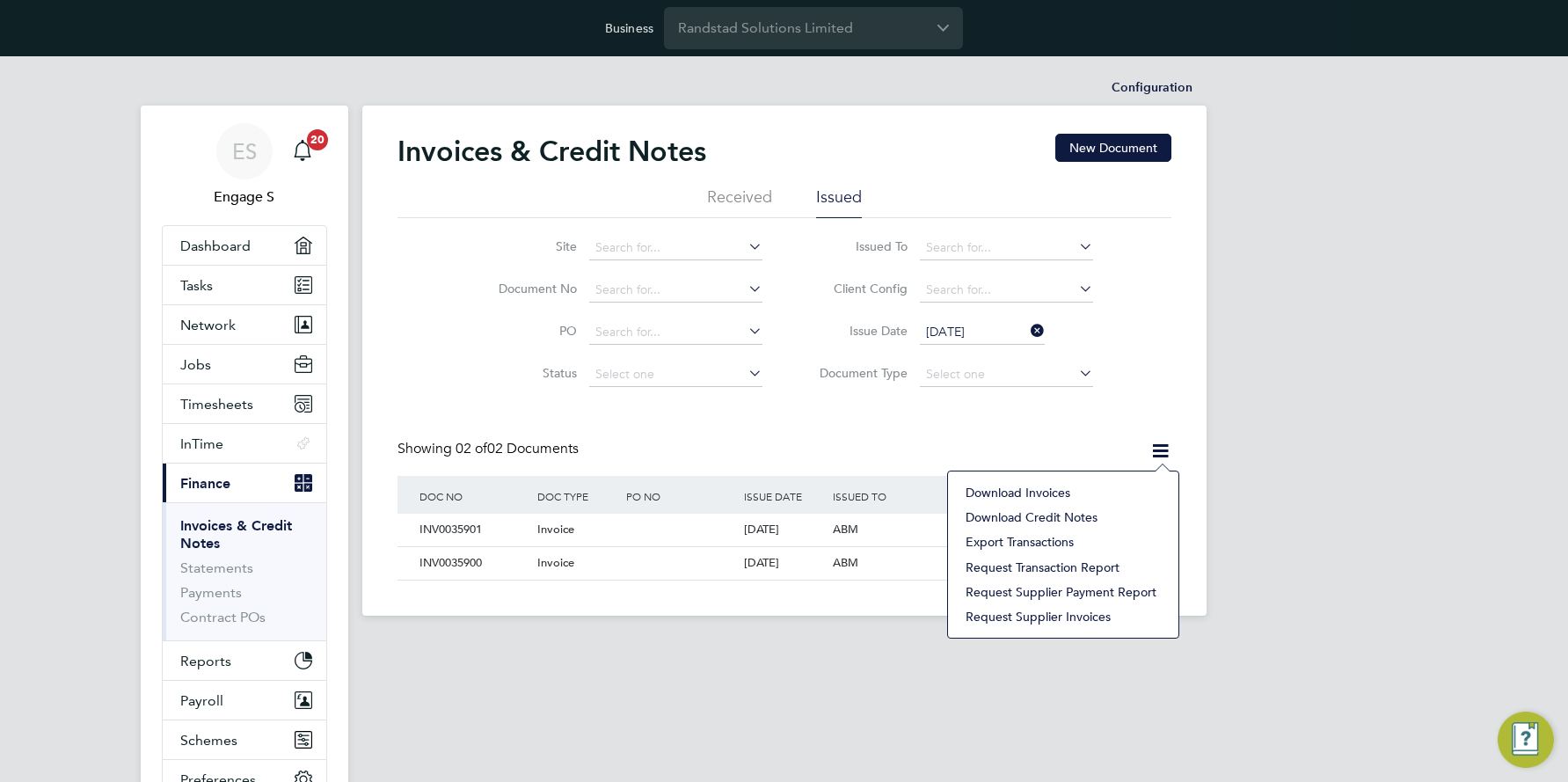
click at [1068, 489] on li "Download invoices" at bounding box center [1063, 492] width 213 height 24
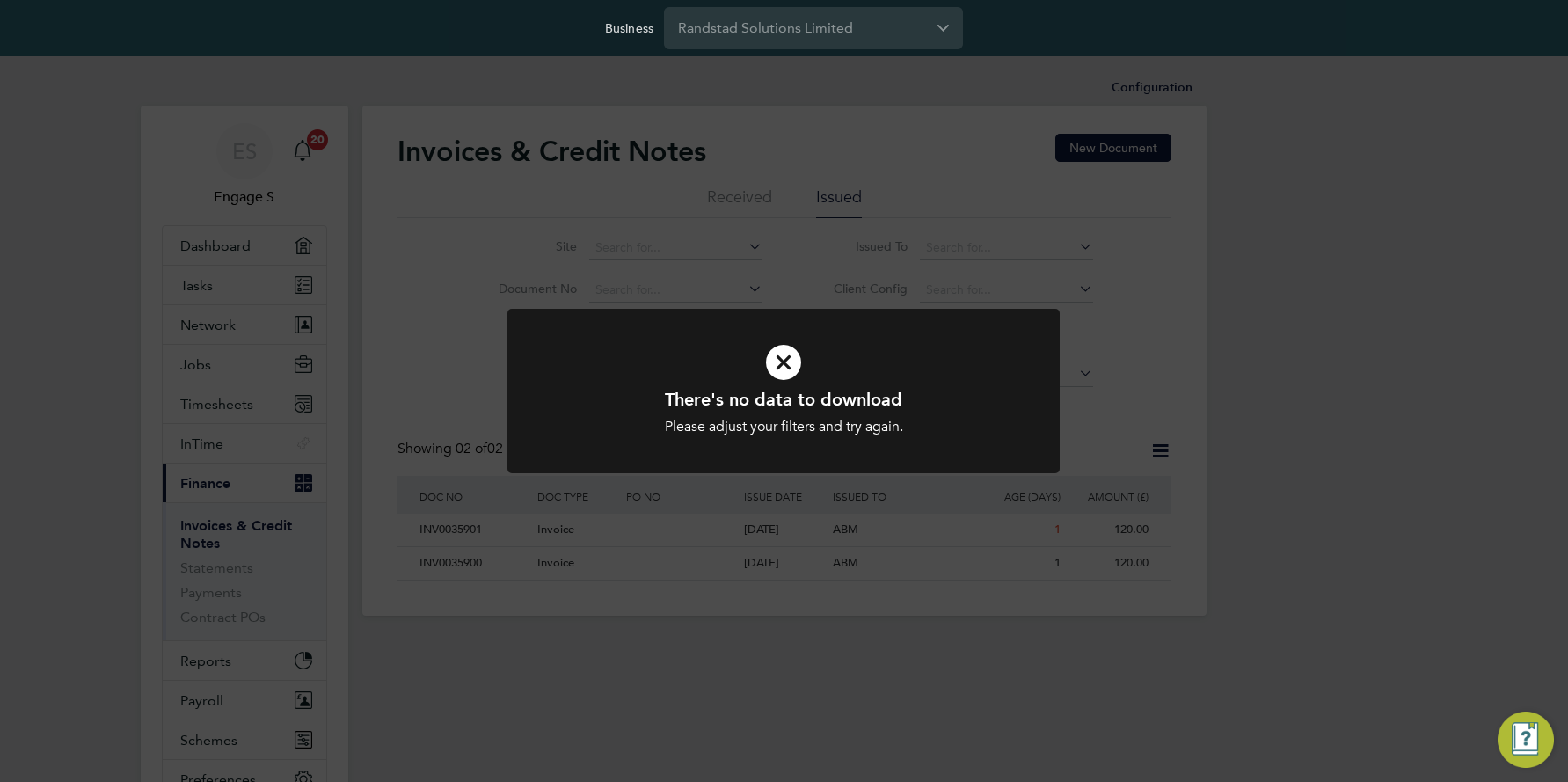
click at [790, 361] on icon at bounding box center [784, 362] width 457 height 68
